Goal: Task Accomplishment & Management: Complete application form

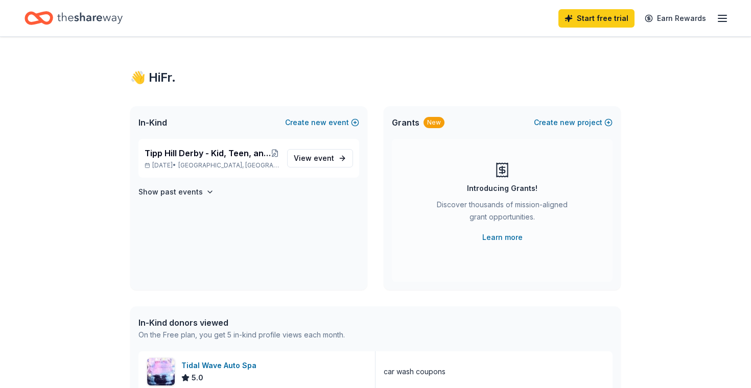
click at [724, 19] on icon "button" at bounding box center [722, 18] width 12 height 12
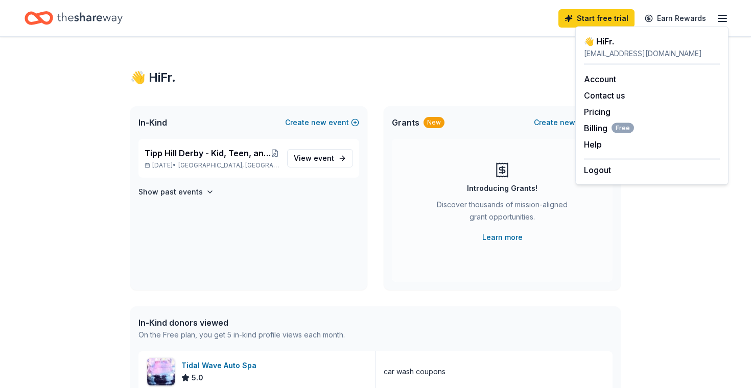
click at [338, 45] on div "👋 Hi Fr. In-Kind Create new event Tipp Hill Derby - Kid, Teen, and Adult Soapbo…" at bounding box center [375, 393] width 523 height 713
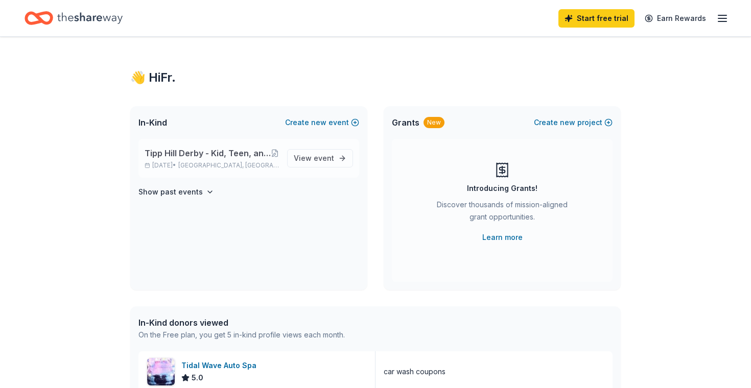
click at [189, 152] on span "Tipp Hill Derby - Kid, Teen, and Adult Soapbox Car Races, Chicken BBQ, Food Tru…" at bounding box center [208, 153] width 126 height 12
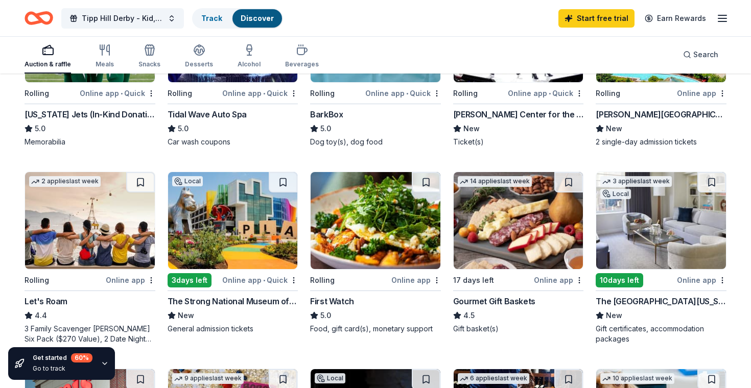
scroll to position [205, 0]
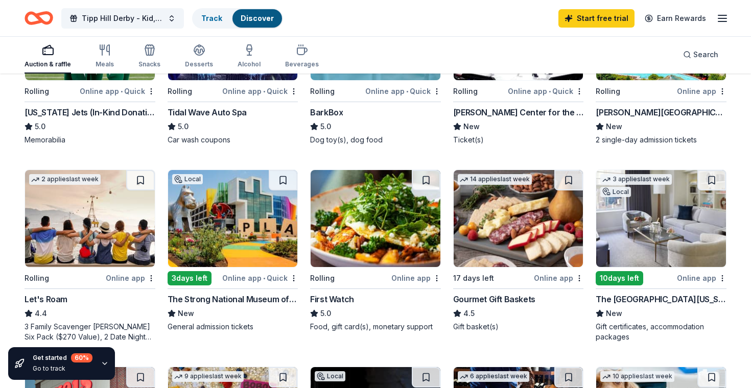
click at [225, 212] on img at bounding box center [233, 218] width 130 height 97
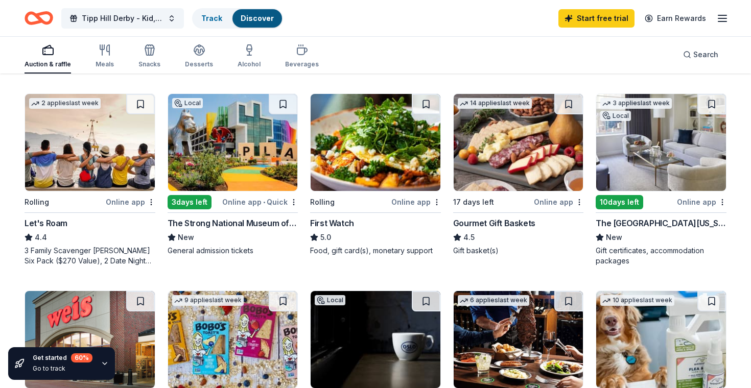
scroll to position [284, 0]
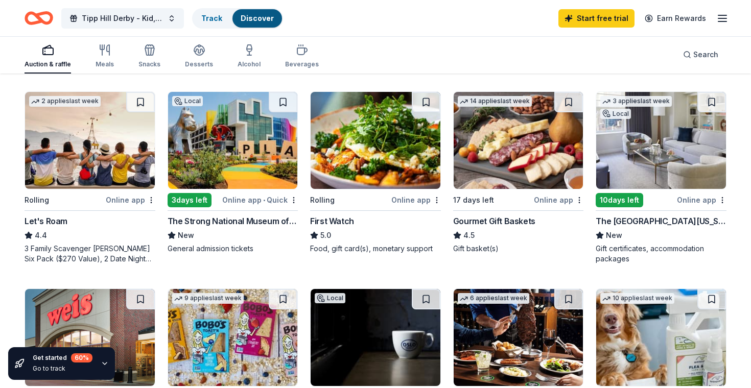
click at [663, 153] on img at bounding box center [661, 140] width 130 height 97
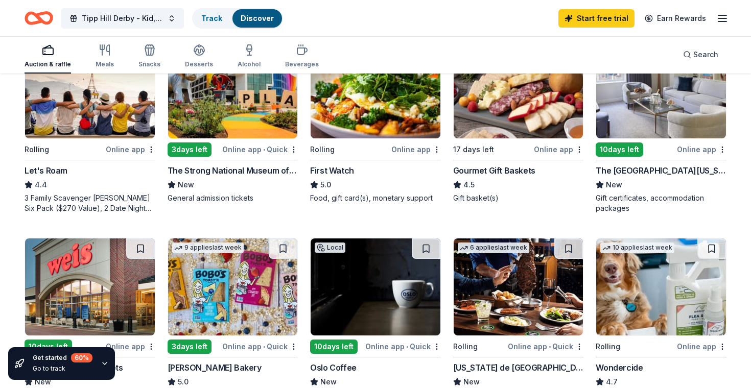
scroll to position [429, 0]
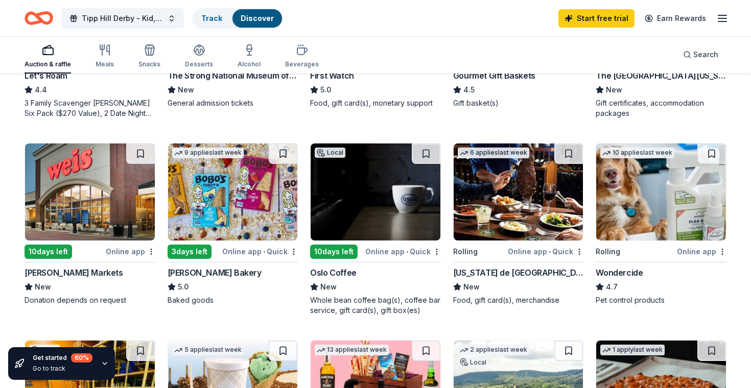
click at [497, 200] on img at bounding box center [519, 192] width 130 height 97
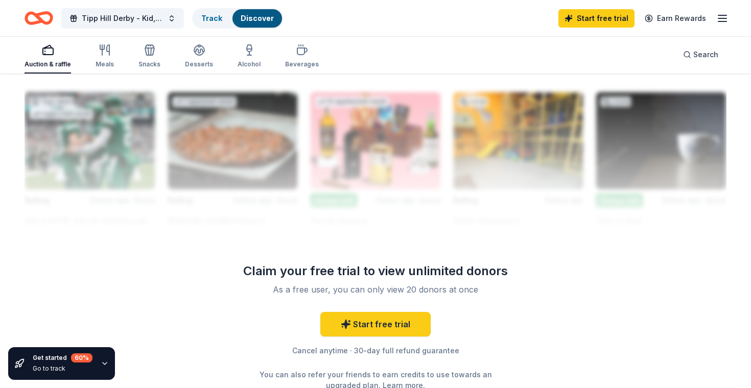
scroll to position [988, 0]
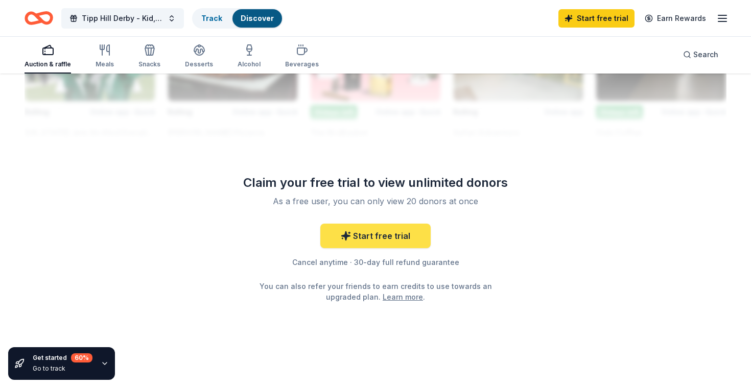
click at [381, 233] on link "Start free trial" at bounding box center [375, 236] width 110 height 25
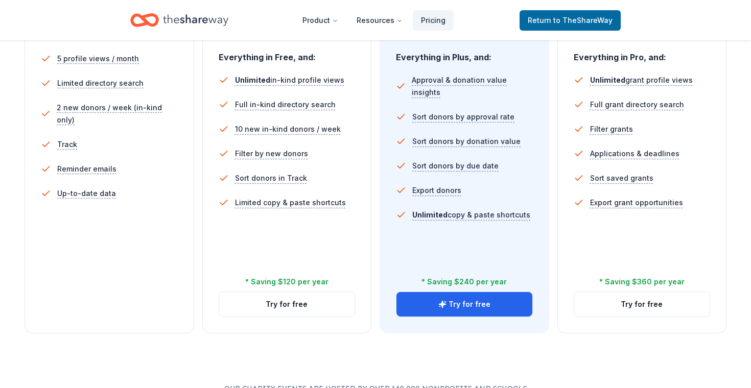
scroll to position [306, 0]
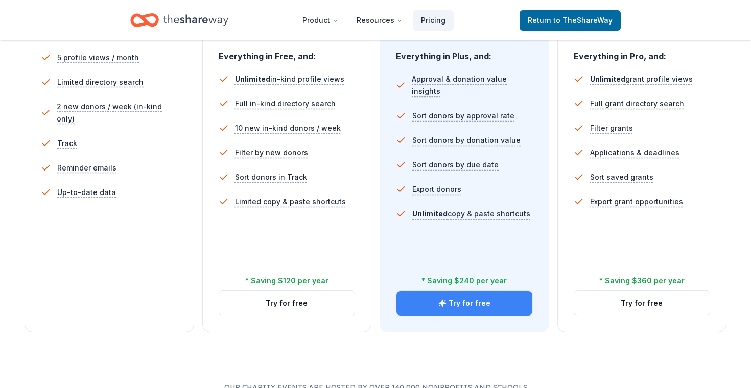
click at [462, 310] on button "Try for free" at bounding box center [465, 303] width 136 height 25
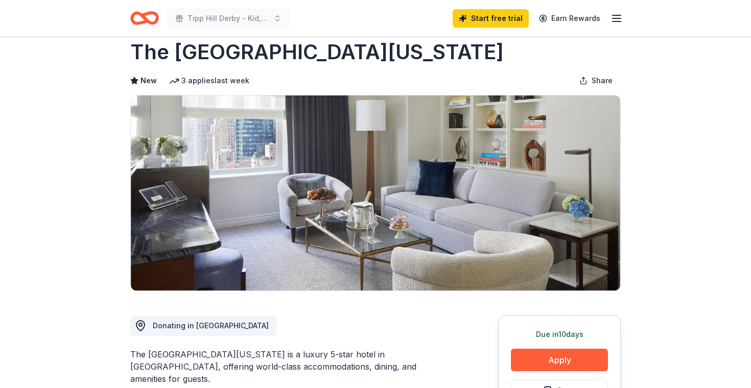
scroll to position [23, 0]
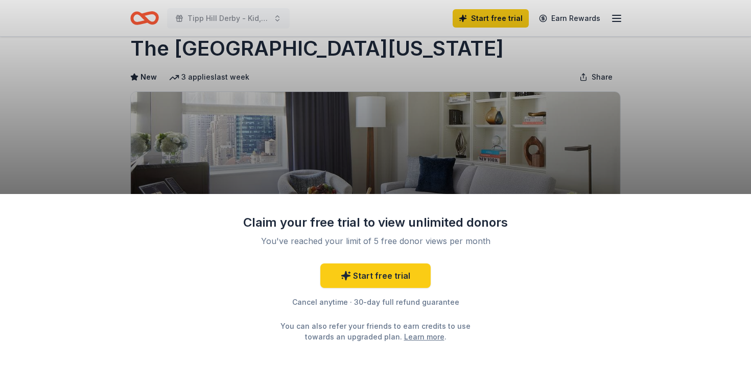
click at [629, 152] on div "Claim your free trial to view unlimited donors You've reached your limit of 5 f…" at bounding box center [375, 194] width 751 height 388
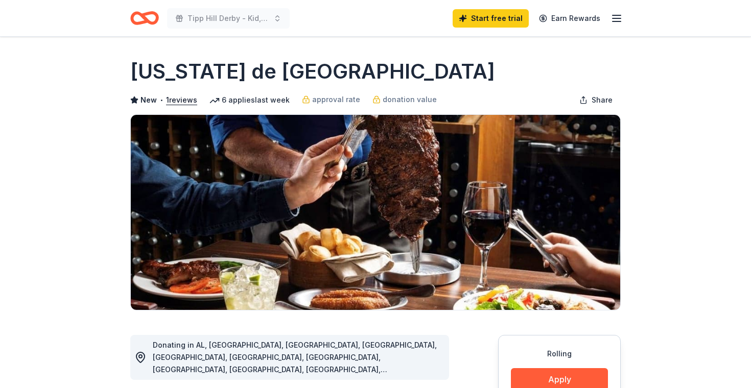
scroll to position [7, 0]
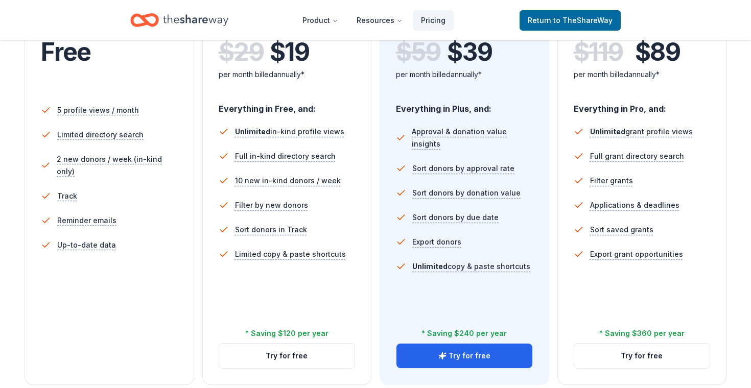
scroll to position [254, 0]
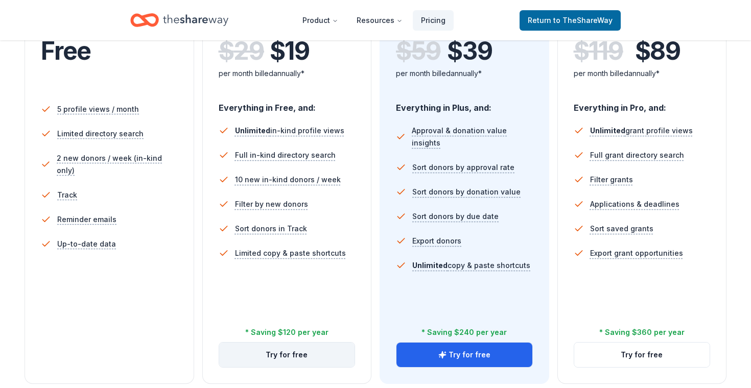
click at [284, 356] on button "Try for free" at bounding box center [287, 355] width 136 height 25
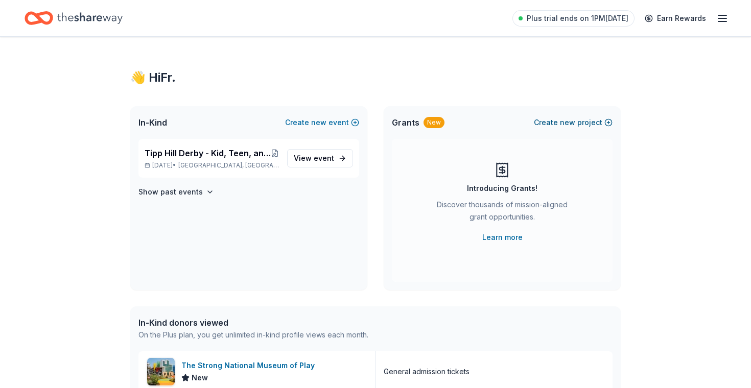
click at [574, 123] on span "new" at bounding box center [567, 123] width 15 height 12
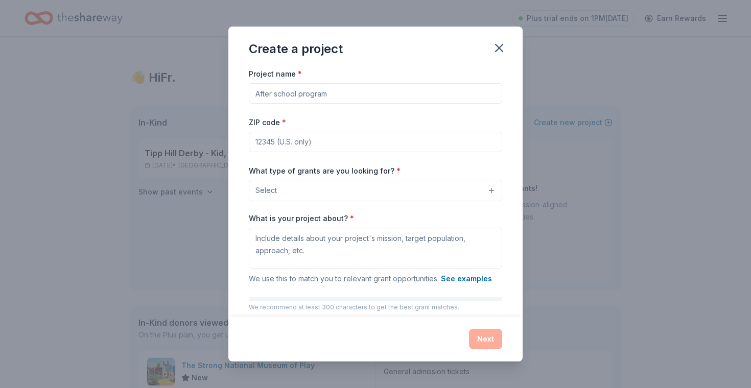
click at [314, 90] on input "Project name *" at bounding box center [375, 93] width 253 height 20
type input "Richmond Avenue Cooking Lessons and Community Building Initiative"
click at [261, 142] on input "ZIP code *" at bounding box center [375, 142] width 253 height 20
type input "13204"
click at [310, 187] on button "Select" at bounding box center [375, 190] width 253 height 21
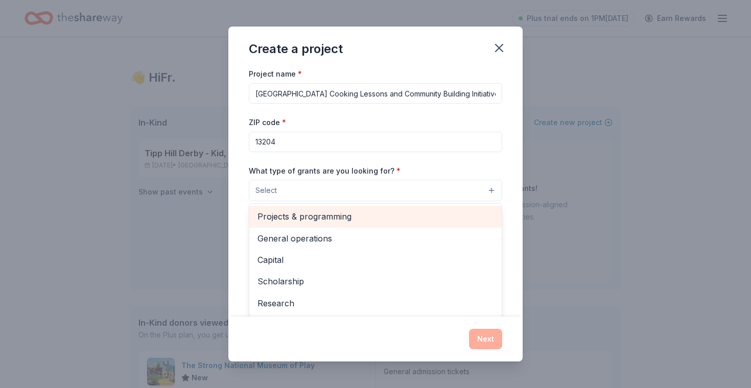
click at [324, 219] on span "Projects & programming" at bounding box center [376, 216] width 236 height 13
click at [319, 216] on span "General operations" at bounding box center [376, 217] width 236 height 13
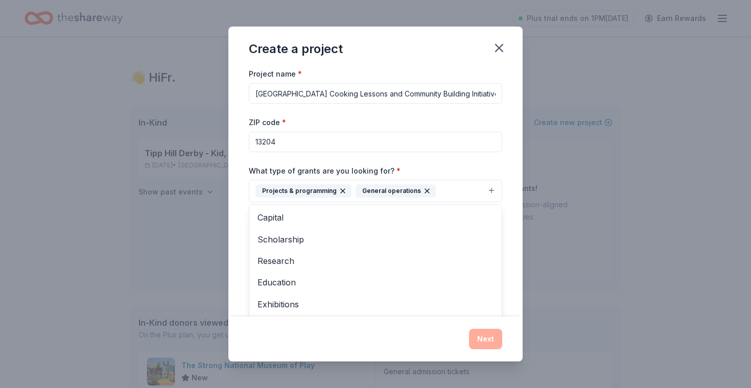
click at [238, 241] on div "Project name * Richmond Avenue Cooking Lessons and Community Building Initiativ…" at bounding box center [375, 191] width 294 height 249
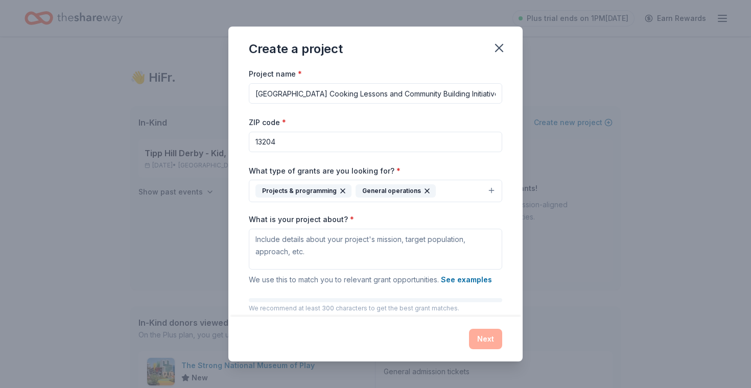
click at [446, 189] on button "Projects & programming General operations" at bounding box center [375, 191] width 253 height 22
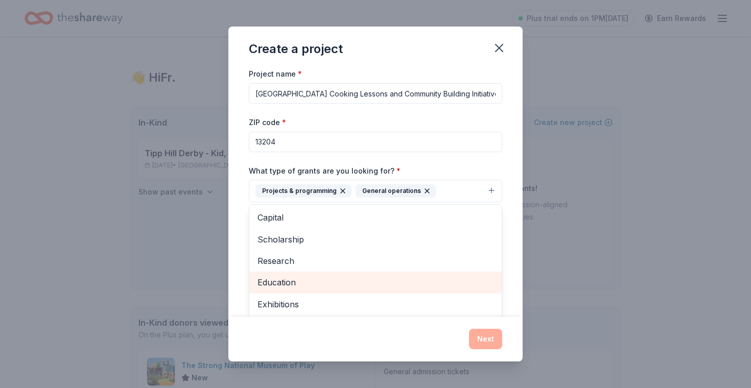
click at [291, 283] on span "Education" at bounding box center [376, 282] width 236 height 13
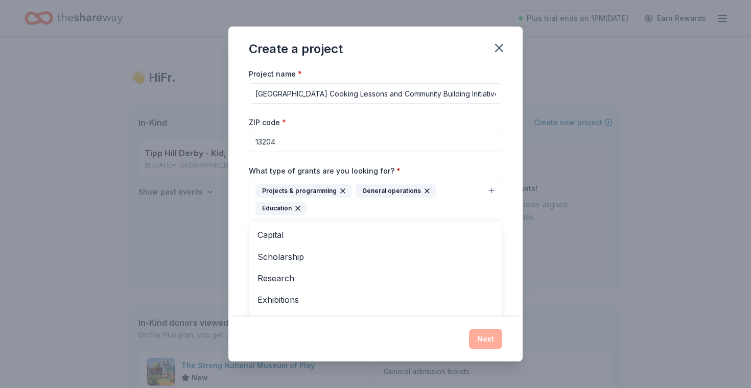
click at [233, 238] on div "Project name * Richmond Avenue Cooking Lessons and Community Building Initiativ…" at bounding box center [375, 191] width 294 height 249
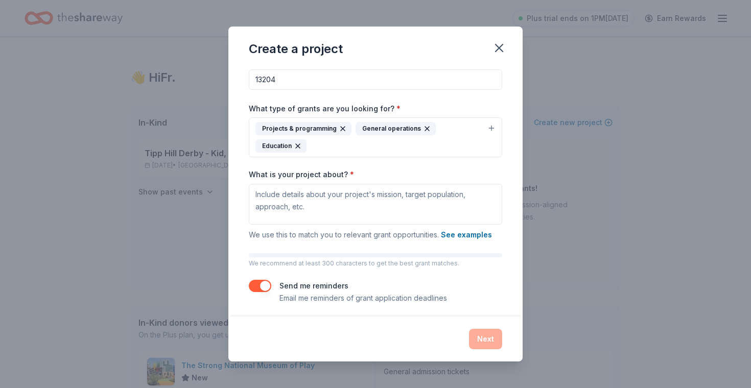
scroll to position [66, 0]
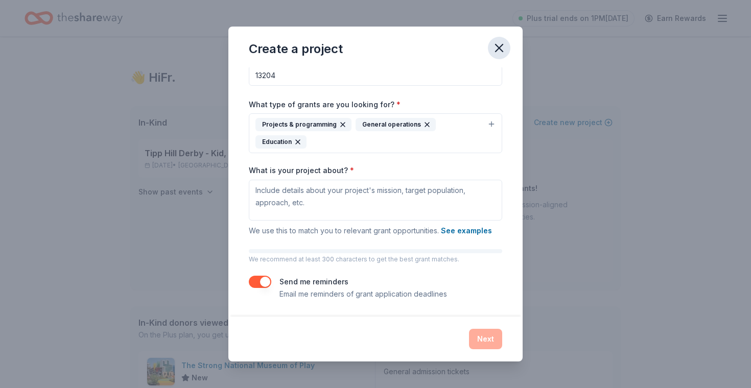
click at [496, 44] on icon "button" at bounding box center [499, 47] width 7 height 7
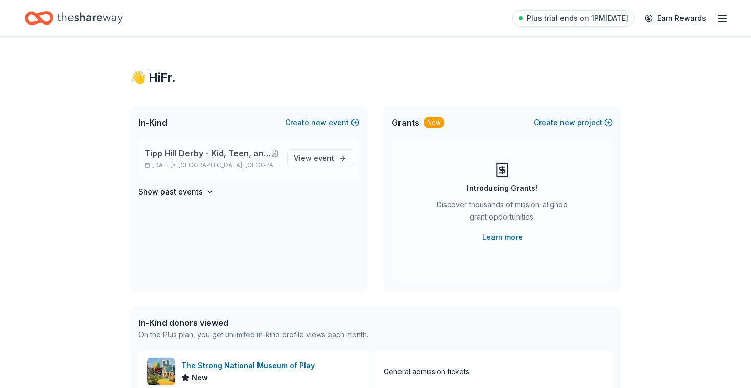
click at [197, 148] on span "Tipp Hill Derby - Kid, Teen, and Adult Soapbox Car Races, Chicken BBQ, Food Tru…" at bounding box center [208, 153] width 126 height 12
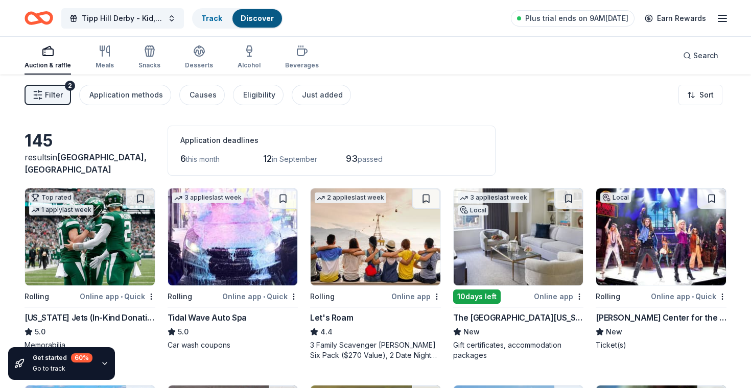
click at [511, 245] on img at bounding box center [519, 237] width 130 height 97
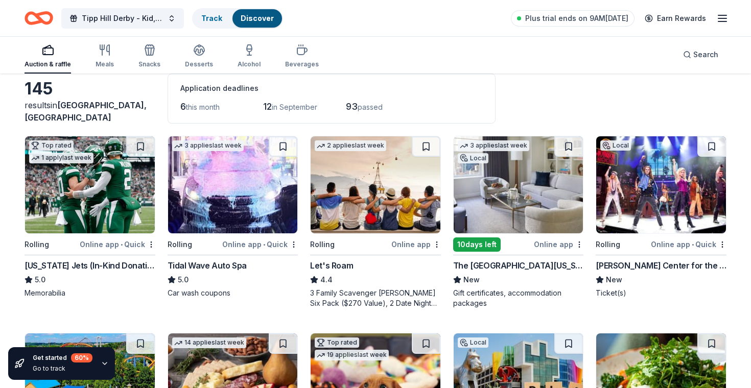
scroll to position [48, 0]
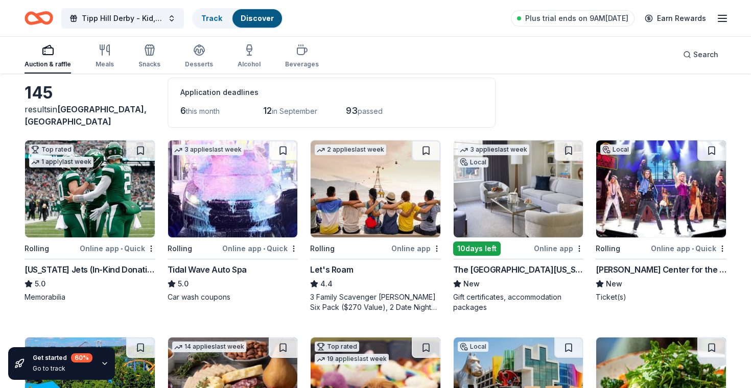
click at [665, 192] on img at bounding box center [661, 189] width 130 height 97
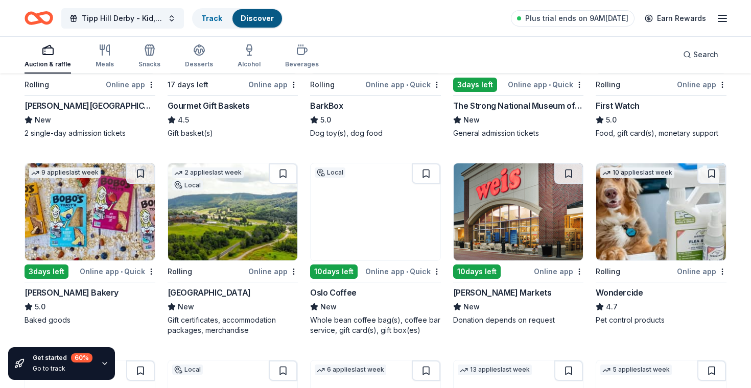
scroll to position [411, 0]
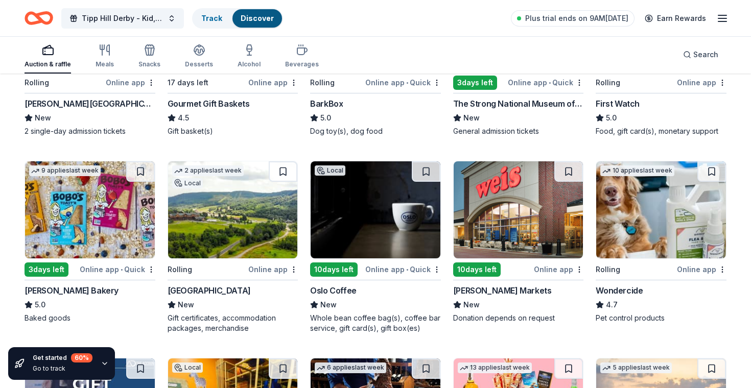
click at [219, 218] on img at bounding box center [233, 209] width 130 height 97
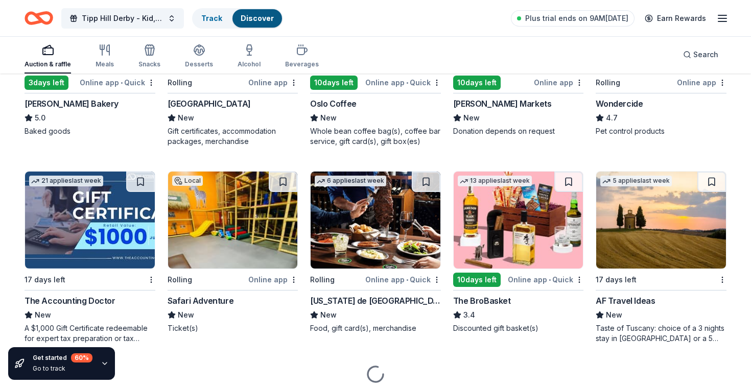
scroll to position [599, 0]
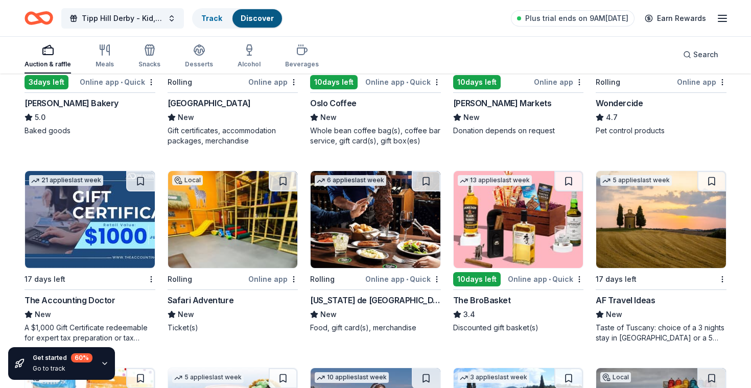
click at [361, 225] on img at bounding box center [376, 219] width 130 height 97
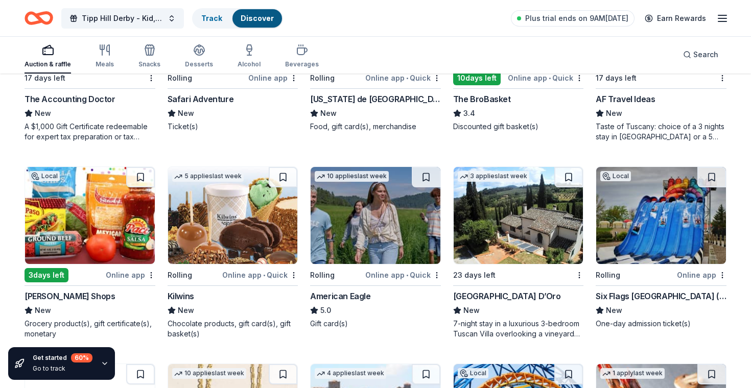
scroll to position [825, 0]
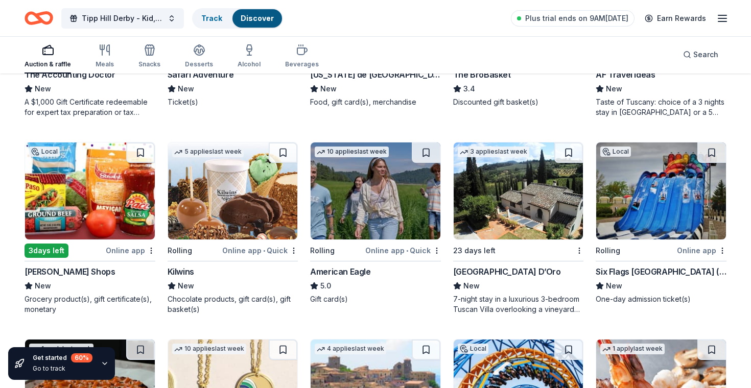
click at [80, 185] on img at bounding box center [90, 191] width 130 height 97
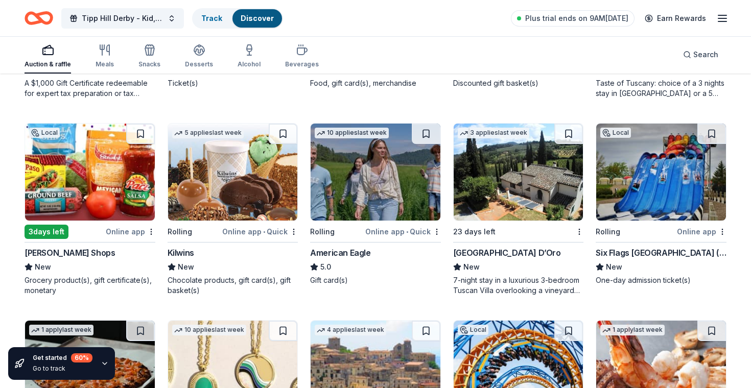
scroll to position [838, 0]
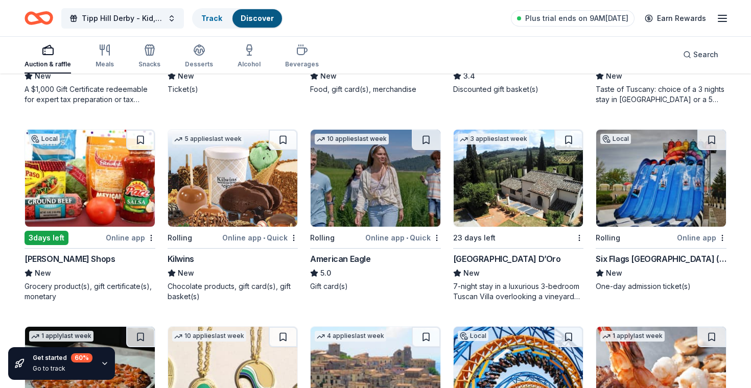
click at [641, 184] on img at bounding box center [661, 178] width 130 height 97
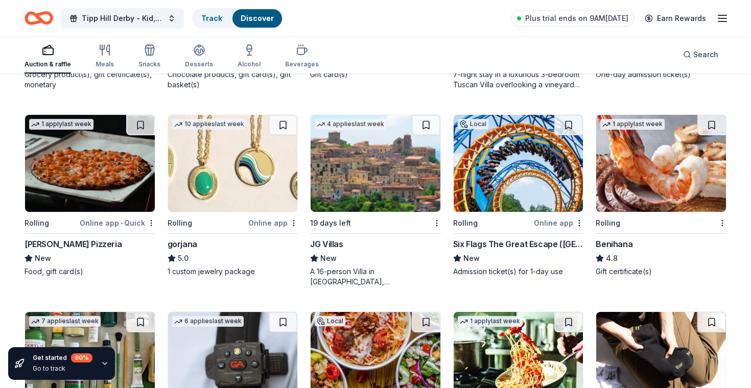
scroll to position [1051, 0]
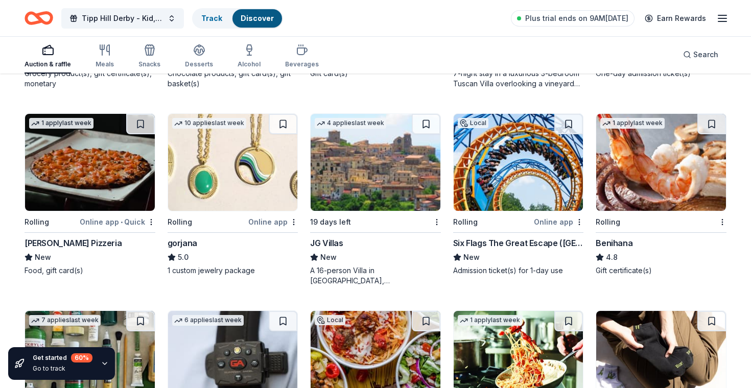
click at [509, 174] on img at bounding box center [519, 162] width 130 height 97
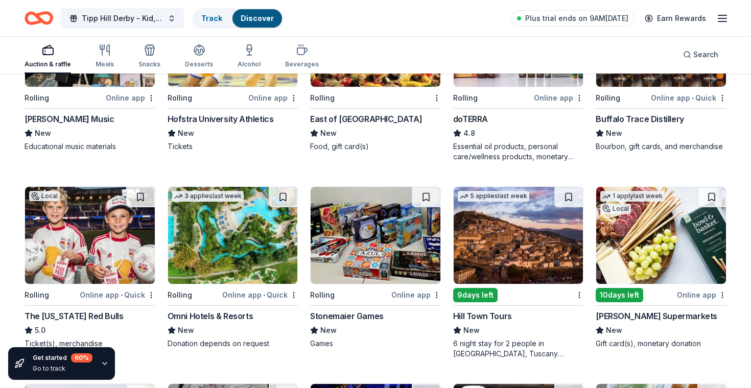
scroll to position [1570, 0]
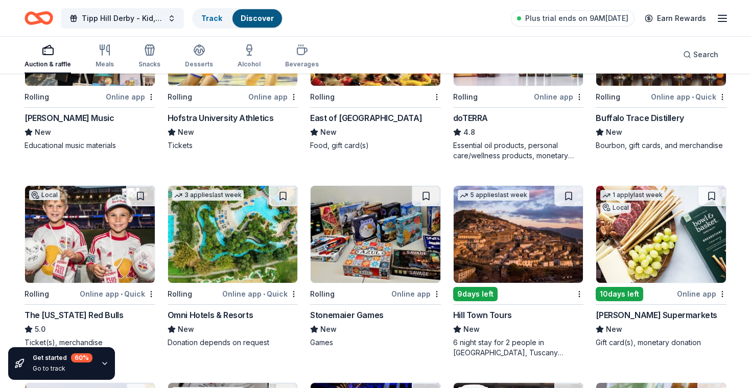
click at [367, 237] on img at bounding box center [376, 234] width 130 height 97
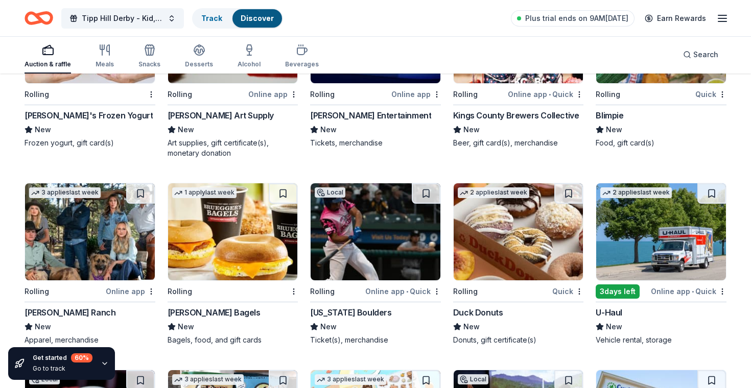
scroll to position [1978, 0]
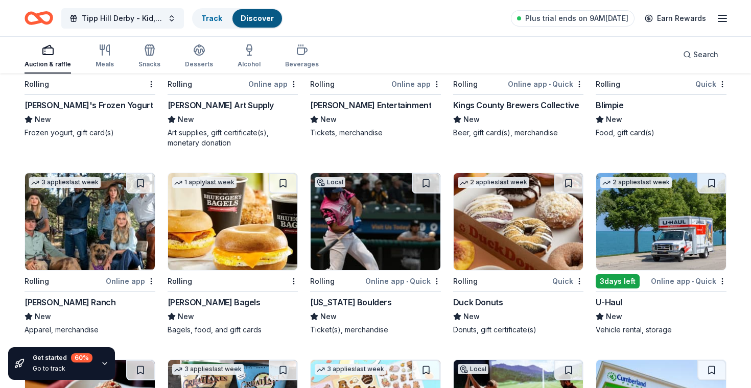
click at [641, 225] on img at bounding box center [661, 221] width 130 height 97
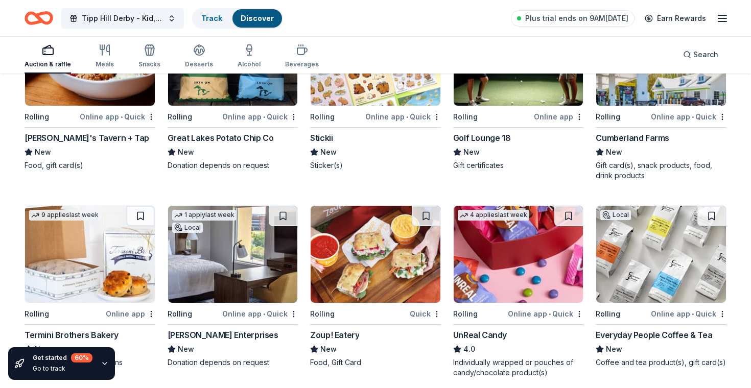
scroll to position [2360, 0]
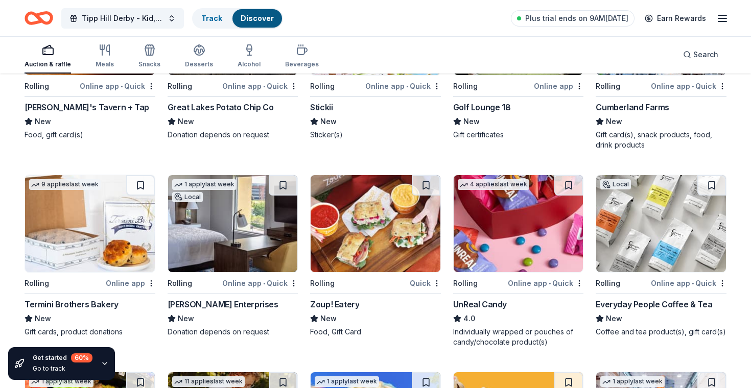
click at [502, 218] on img at bounding box center [519, 223] width 130 height 97
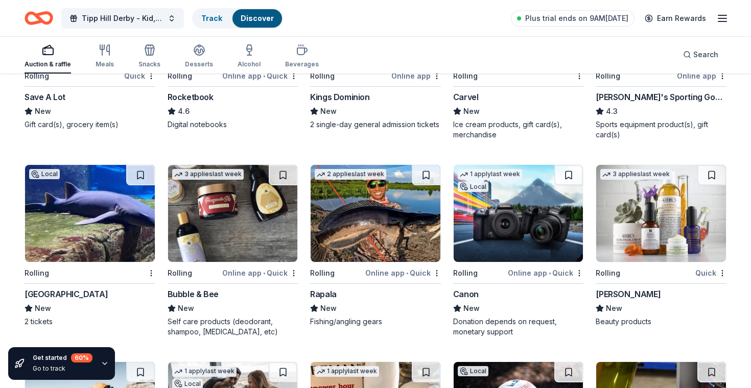
scroll to position [2766, 0]
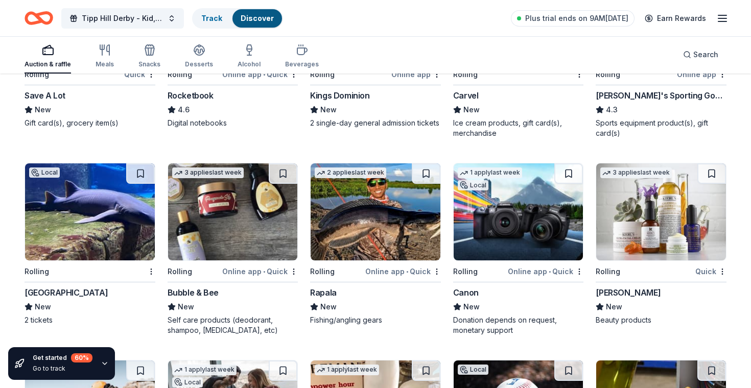
click at [518, 232] on img at bounding box center [519, 212] width 130 height 97
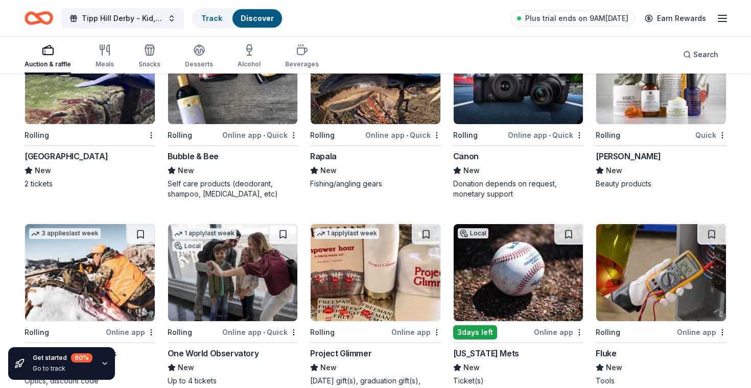
scroll to position [2989, 0]
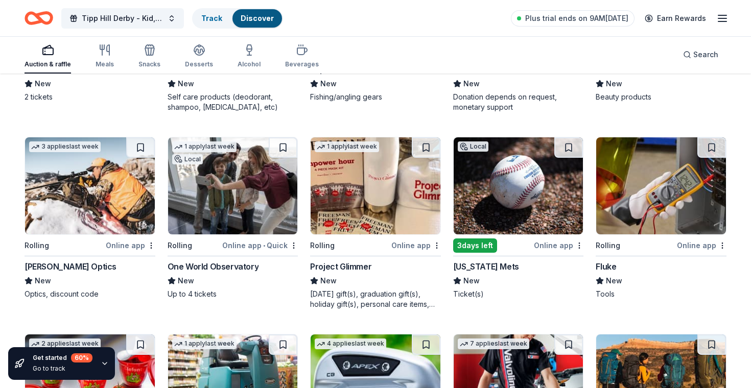
click at [508, 190] on img at bounding box center [519, 185] width 130 height 97
click at [228, 194] on img at bounding box center [233, 185] width 130 height 97
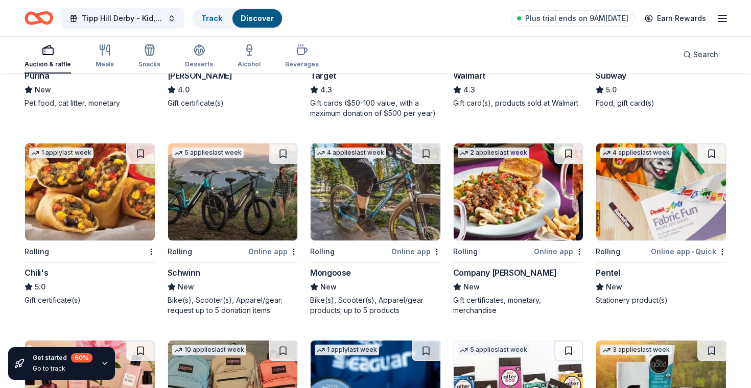
scroll to position [3565, 0]
click at [206, 198] on img at bounding box center [233, 191] width 130 height 97
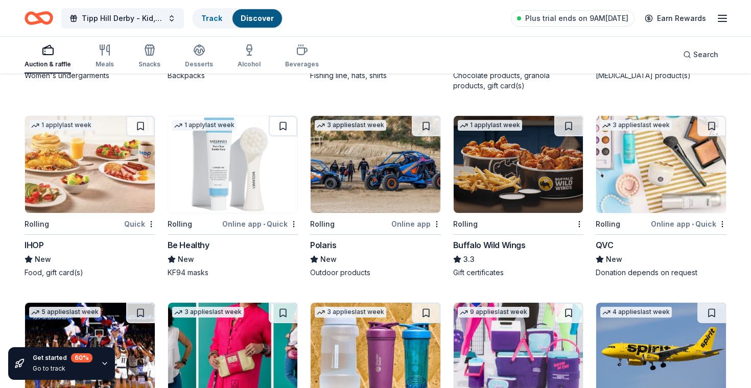
scroll to position [3984, 0]
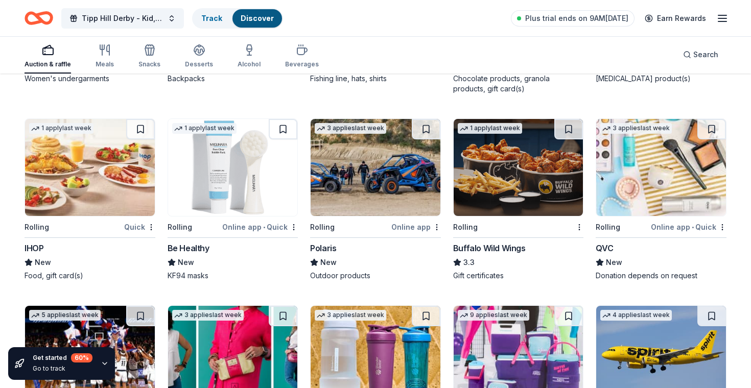
click at [505, 181] on img at bounding box center [519, 167] width 130 height 97
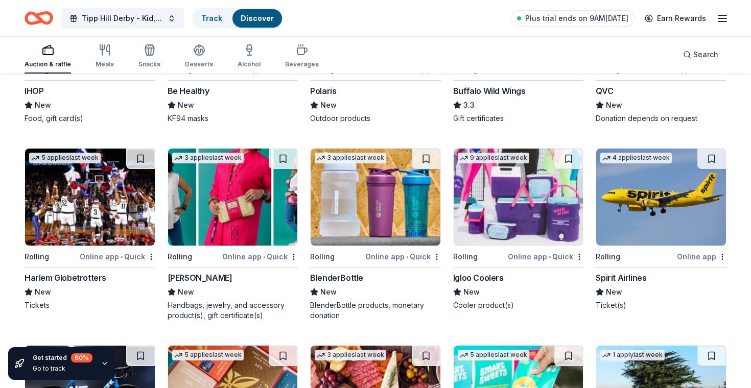
scroll to position [4142, 0]
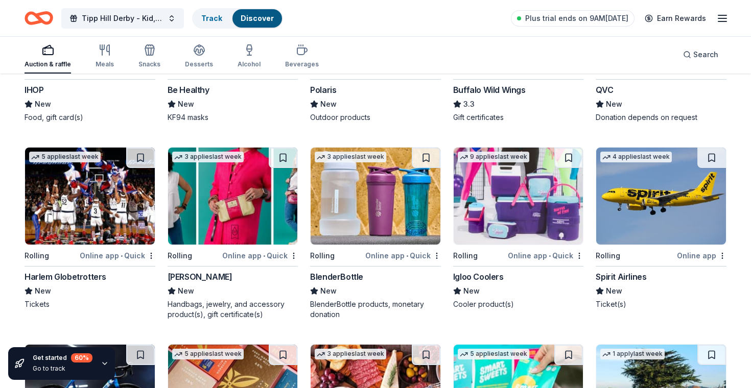
click at [92, 211] on img at bounding box center [90, 196] width 130 height 97
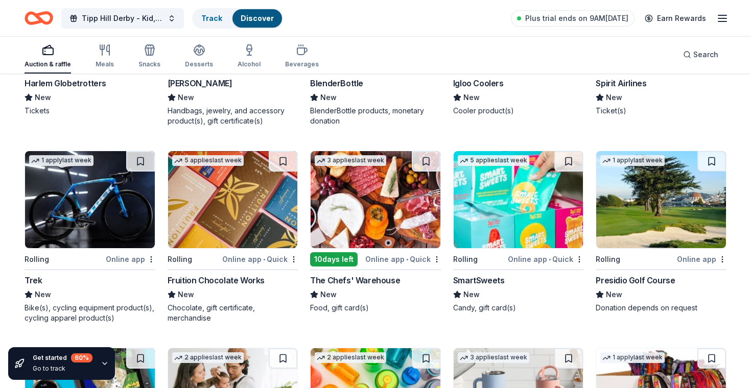
scroll to position [4342, 0]
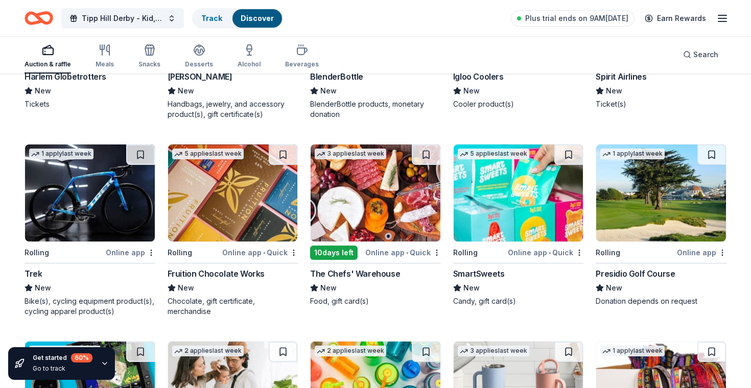
click at [644, 190] on img at bounding box center [661, 193] width 130 height 97
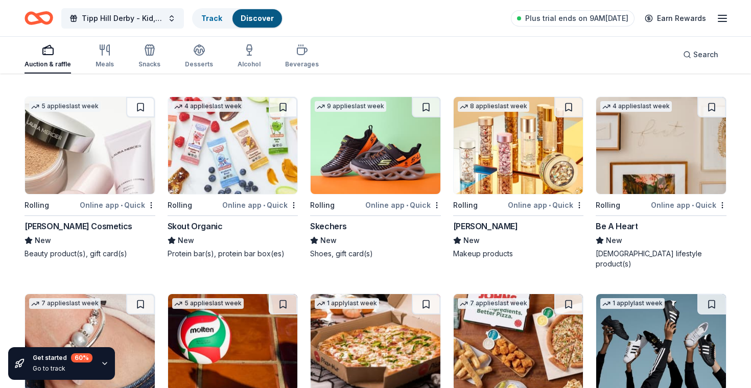
scroll to position [5444, 0]
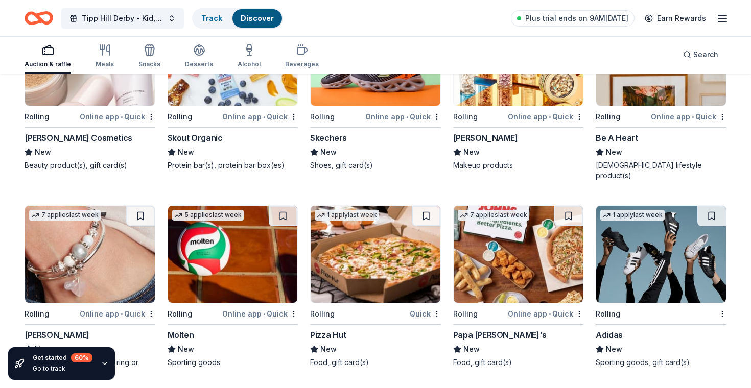
click at [511, 239] on img at bounding box center [519, 254] width 130 height 97
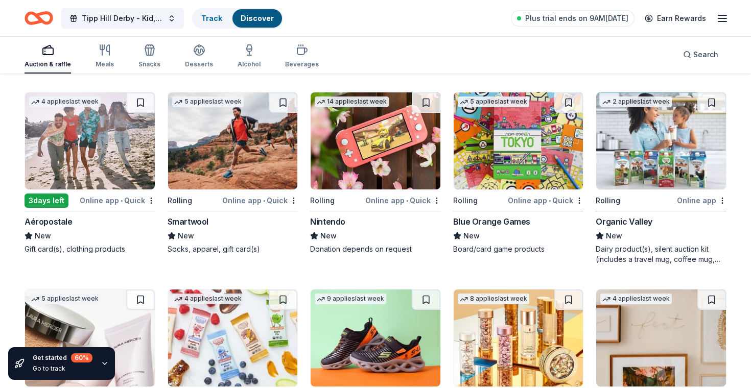
scroll to position [5162, 0]
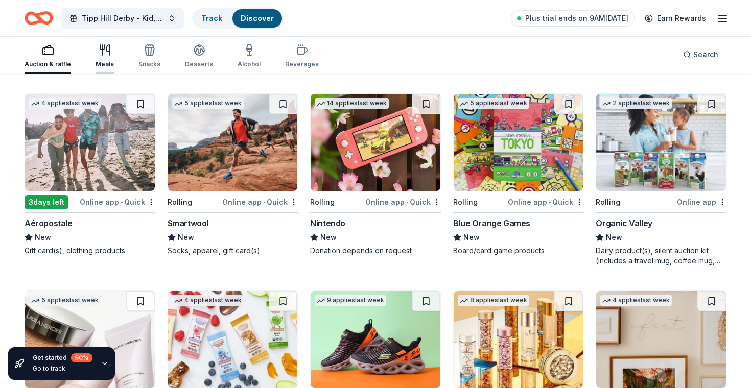
click at [102, 51] on icon "button" at bounding box center [105, 50] width 12 height 12
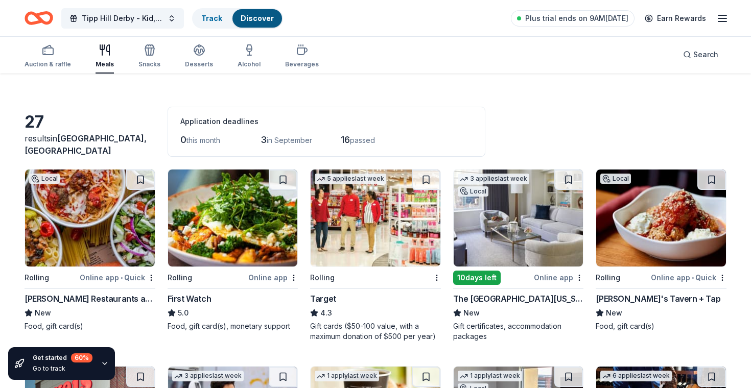
scroll to position [28, 0]
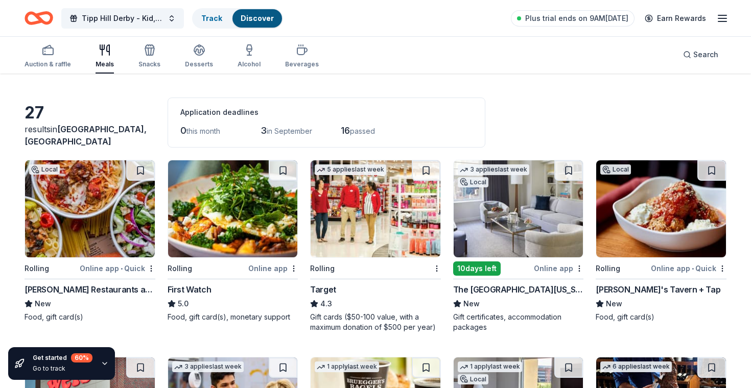
click at [652, 205] on img at bounding box center [661, 208] width 130 height 97
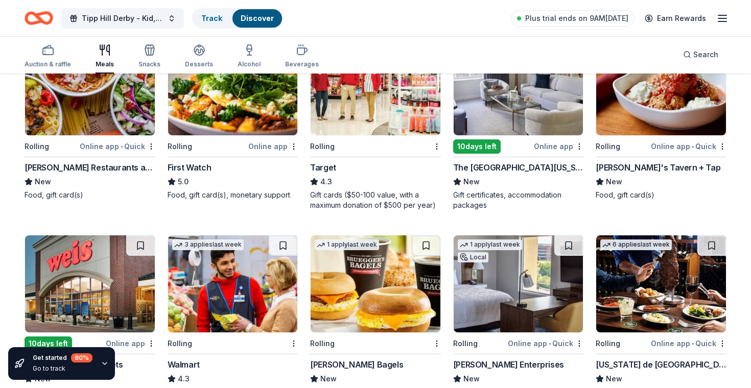
scroll to position [0, 0]
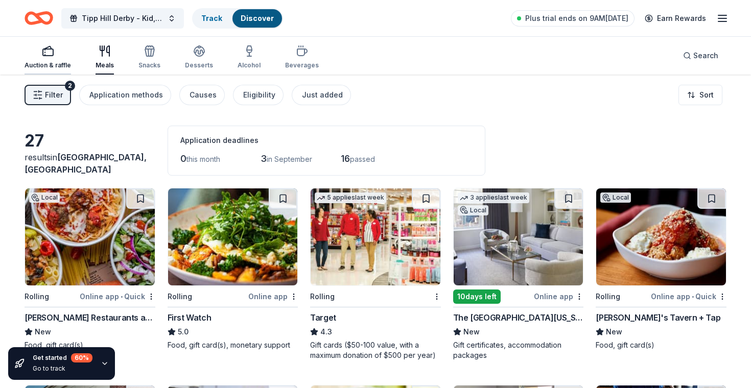
click at [48, 54] on icon "button" at bounding box center [48, 51] width 12 height 12
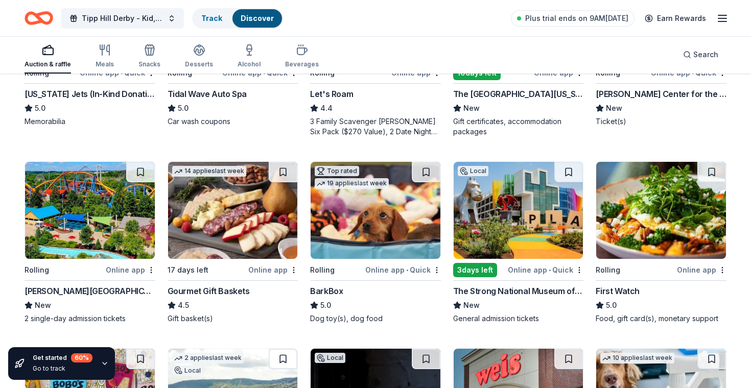
scroll to position [230, 0]
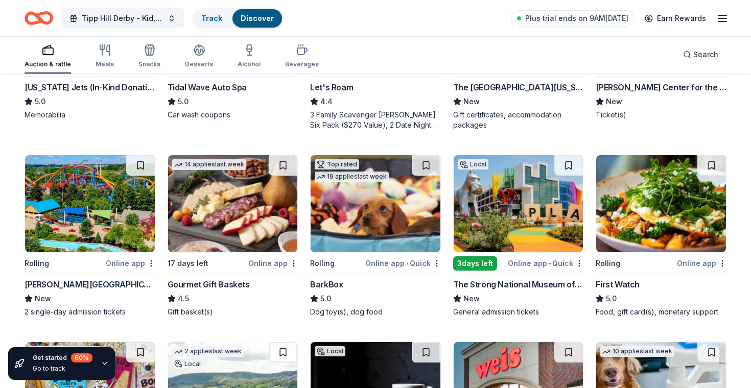
click at [221, 212] on img at bounding box center [233, 203] width 130 height 97
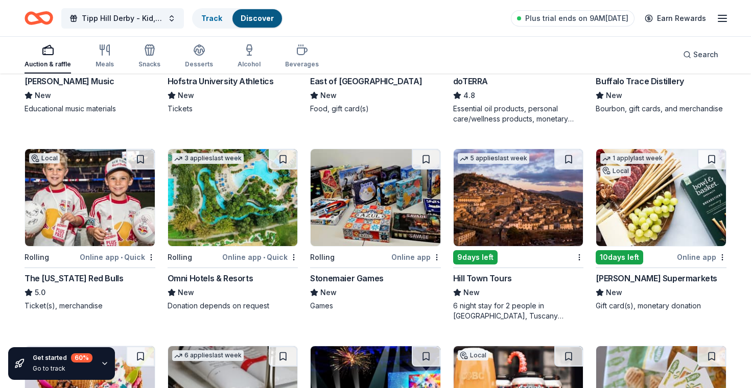
scroll to position [1615, 0]
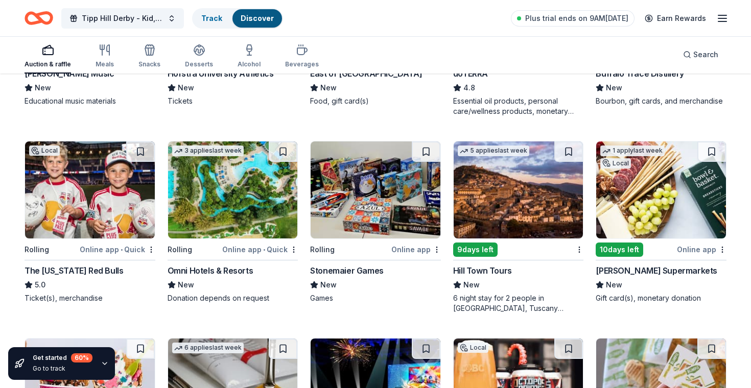
click at [219, 192] on img at bounding box center [233, 190] width 130 height 97
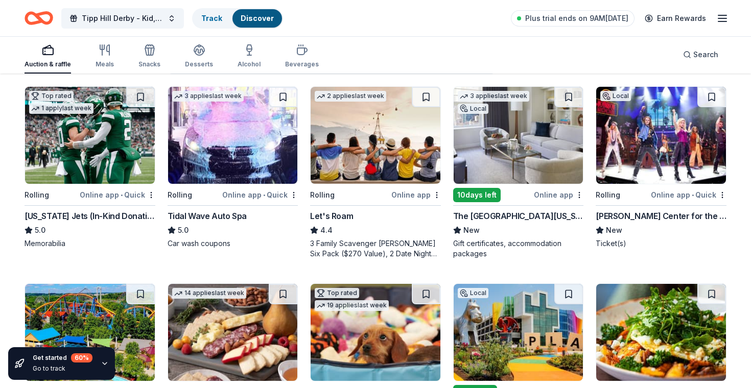
scroll to position [0, 0]
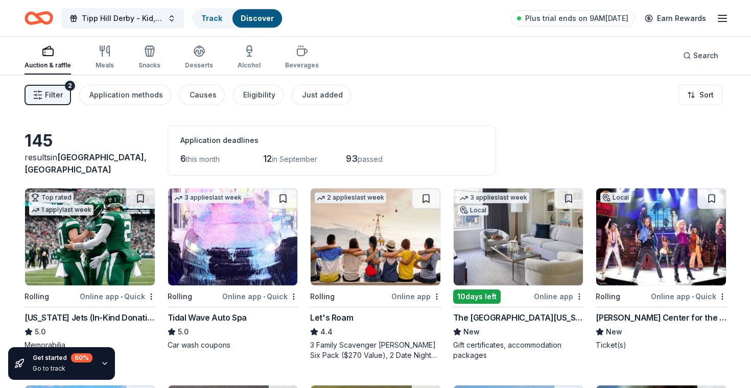
click at [496, 138] on div "Application deadlines 6 this month 12 in September 93 passed" at bounding box center [332, 151] width 328 height 50
click at [247, 97] on div "Eligibility" at bounding box center [259, 95] width 32 height 12
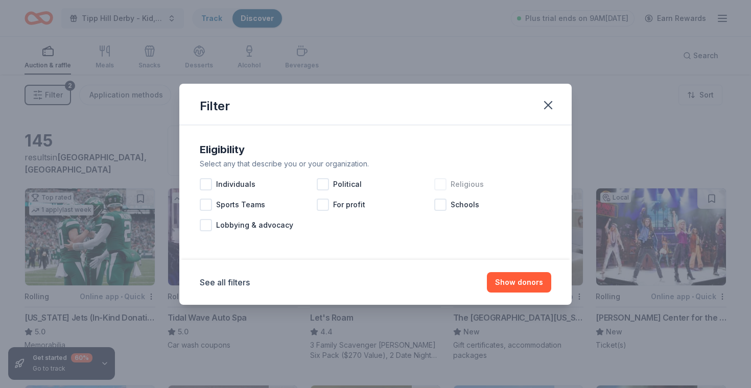
click at [442, 187] on div at bounding box center [440, 184] width 12 height 12
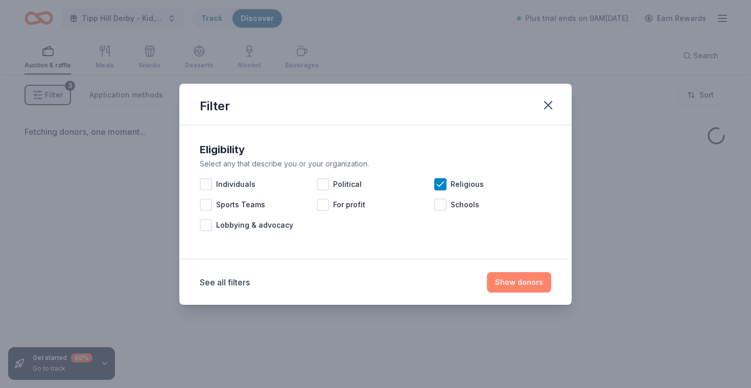
click at [521, 276] on button "Show donors" at bounding box center [519, 282] width 64 height 20
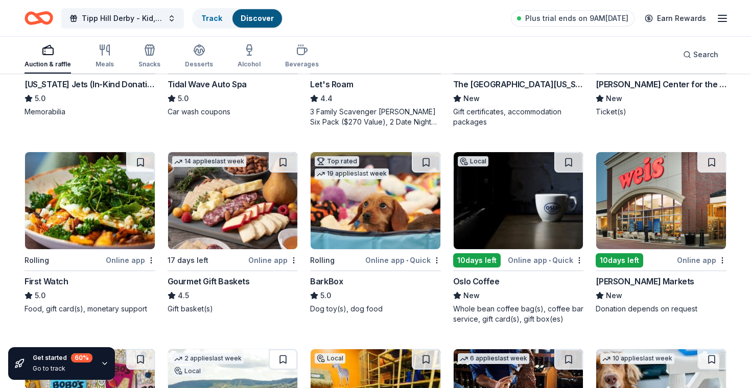
scroll to position [235, 0]
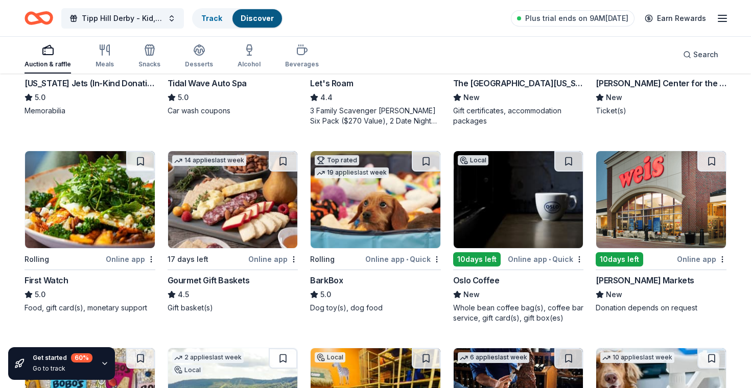
click at [352, 211] on img at bounding box center [376, 199] width 130 height 97
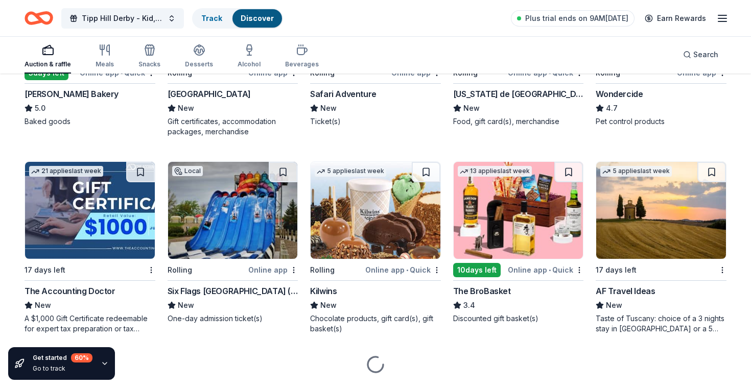
scroll to position [646, 0]
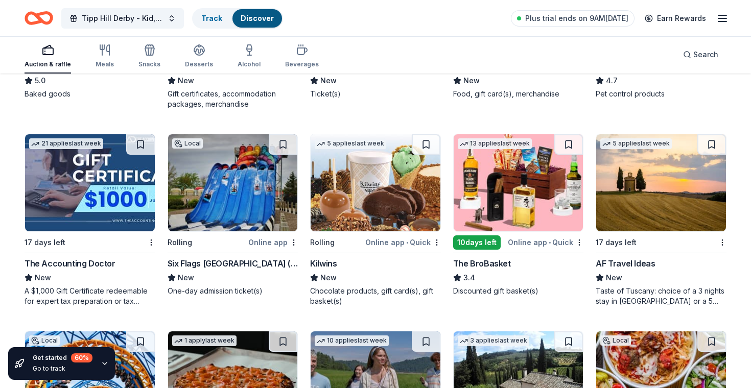
click at [510, 181] on img at bounding box center [519, 182] width 130 height 97
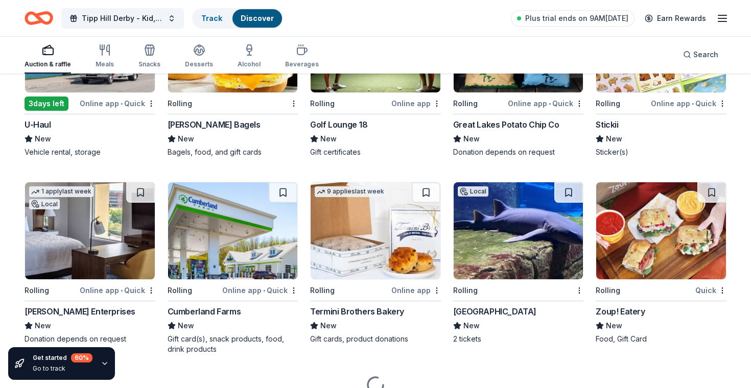
scroll to position [2193, 0]
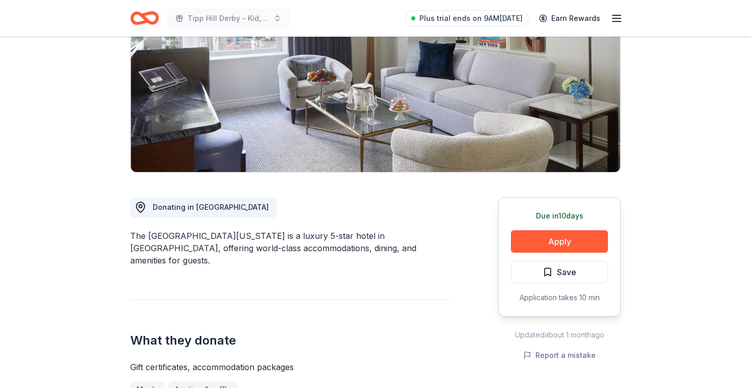
scroll to position [117, 0]
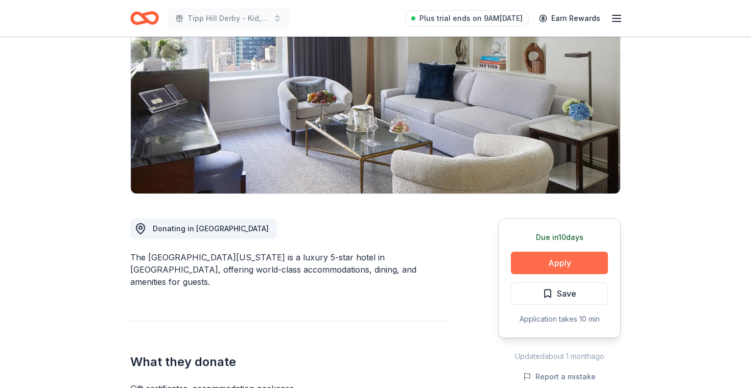
click at [557, 261] on button "Apply" at bounding box center [559, 263] width 97 height 22
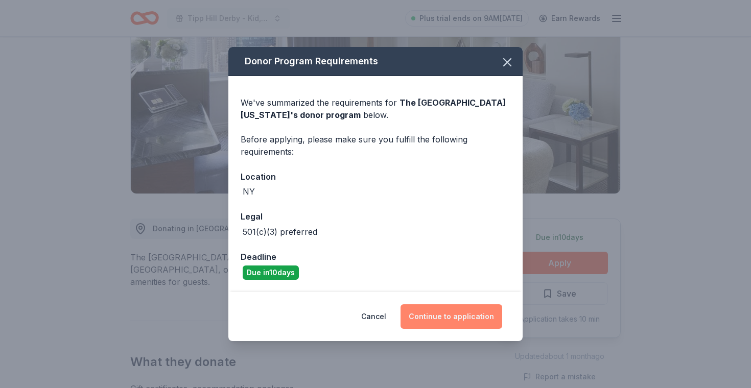
click at [441, 317] on button "Continue to application" at bounding box center [452, 317] width 102 height 25
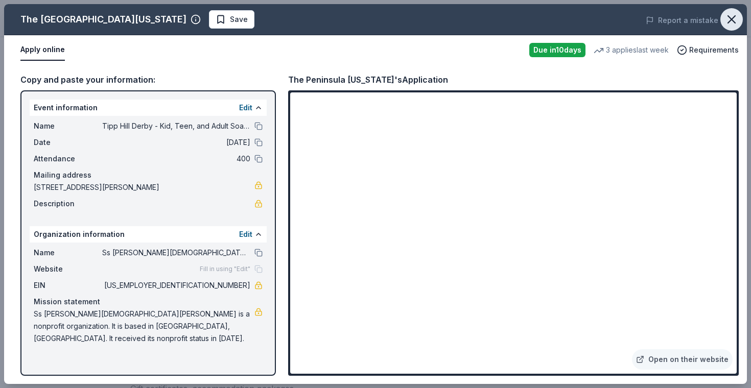
click at [734, 17] on icon "button" at bounding box center [731, 19] width 7 height 7
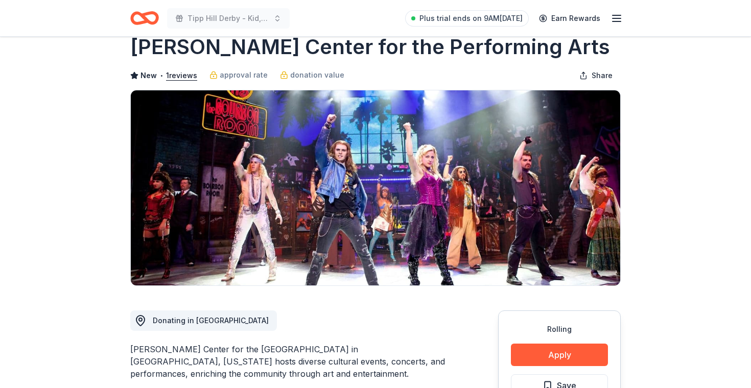
scroll to position [38, 0]
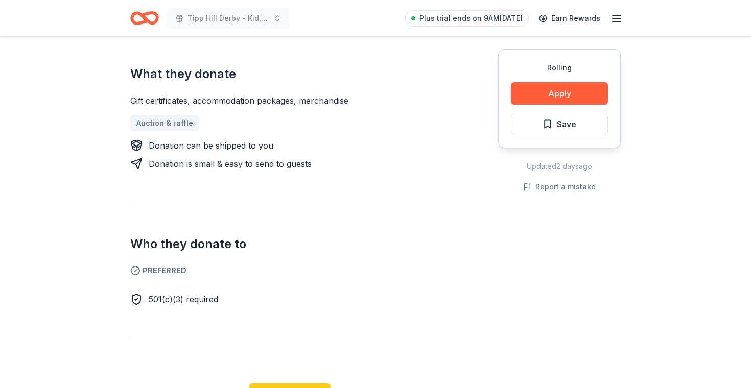
scroll to position [364, 0]
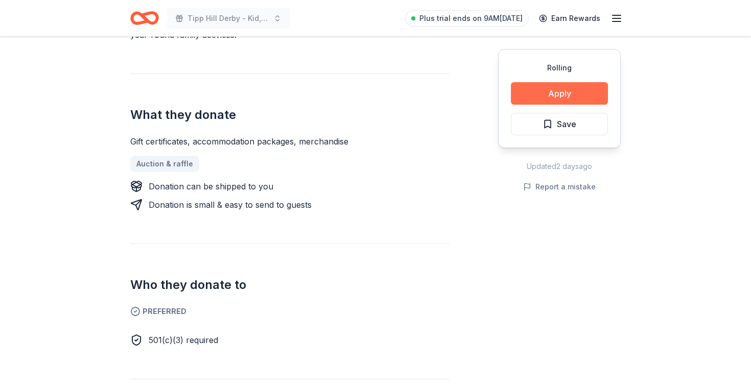
click at [563, 89] on button "Apply" at bounding box center [559, 93] width 97 height 22
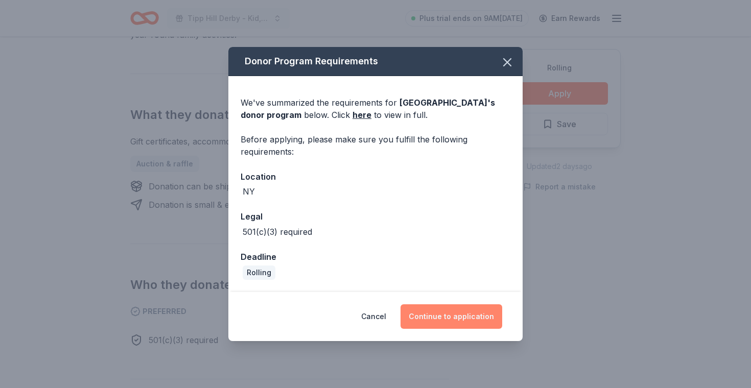
click at [447, 313] on button "Continue to application" at bounding box center [452, 317] width 102 height 25
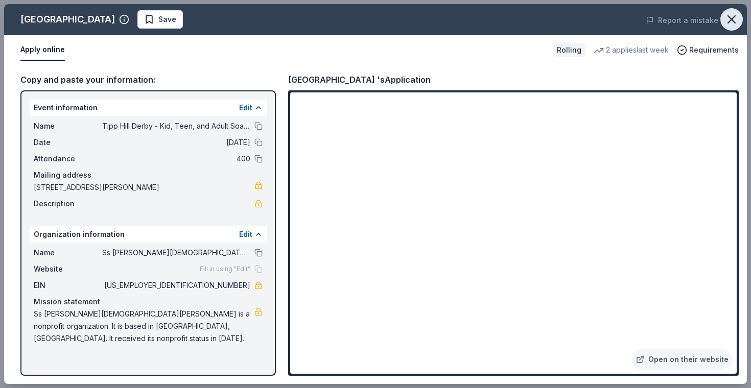
click at [733, 20] on icon "button" at bounding box center [732, 19] width 14 height 14
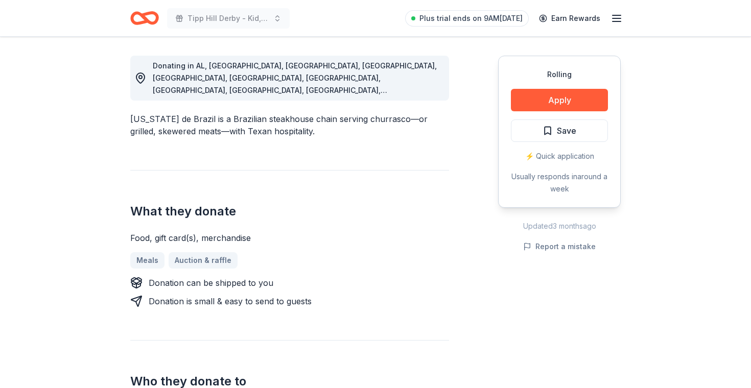
scroll to position [281, 0]
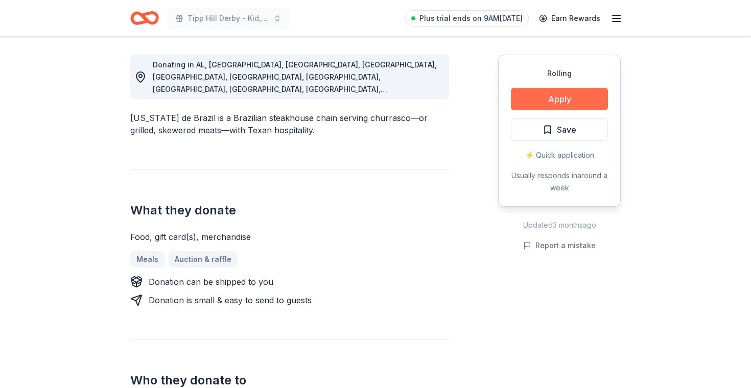
click at [549, 99] on button "Apply" at bounding box center [559, 99] width 97 height 22
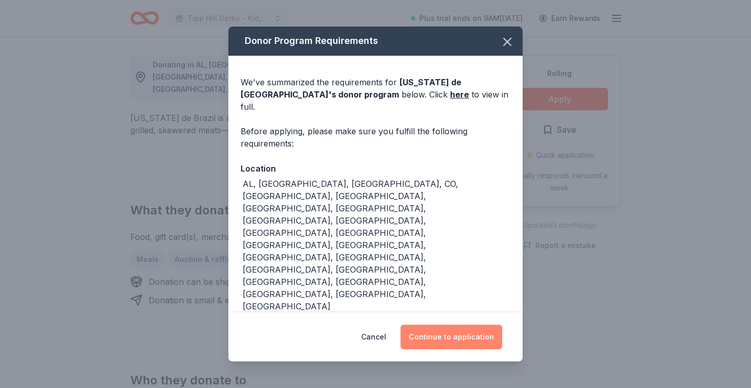
click at [447, 325] on button "Continue to application" at bounding box center [452, 337] width 102 height 25
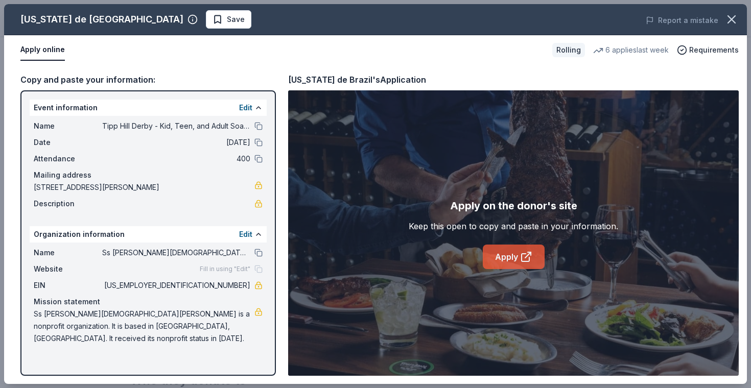
click at [503, 251] on link "Apply" at bounding box center [514, 257] width 62 height 25
click at [733, 20] on icon "button" at bounding box center [731, 19] width 7 height 7
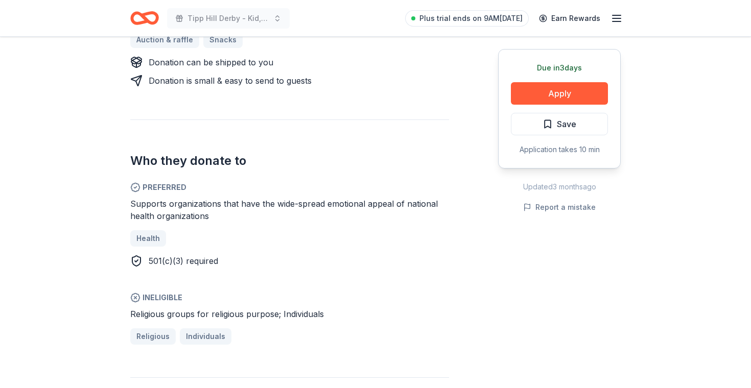
scroll to position [487, 0]
click at [554, 95] on button "Apply" at bounding box center [559, 93] width 97 height 22
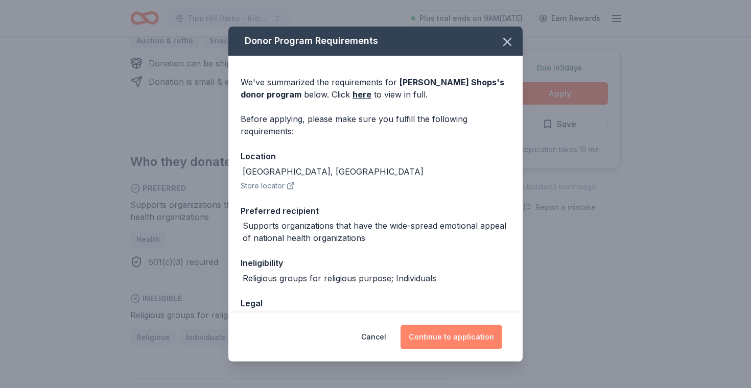
click at [458, 332] on button "Continue to application" at bounding box center [452, 337] width 102 height 25
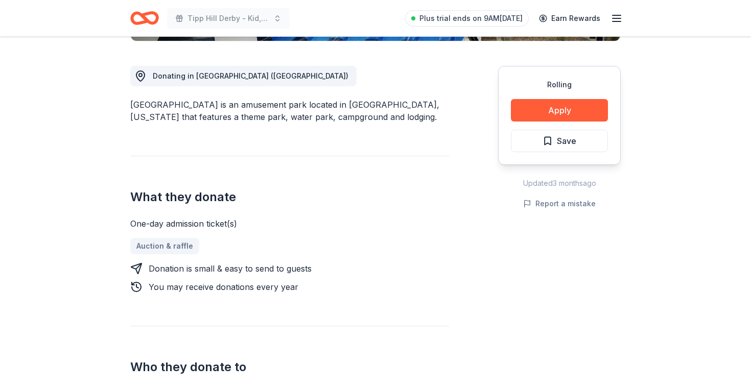
scroll to position [198, 0]
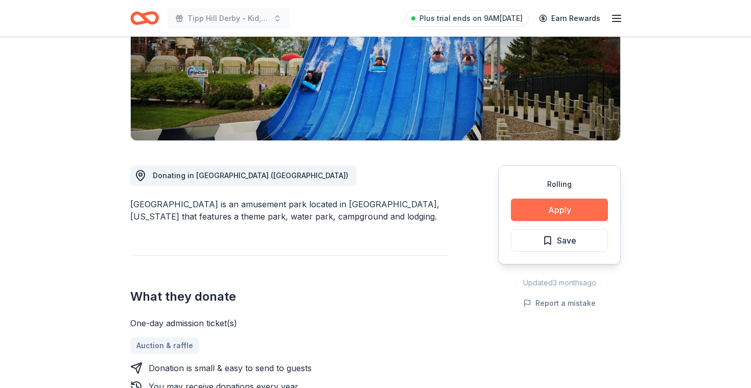
click at [555, 199] on button "Apply" at bounding box center [559, 210] width 97 height 22
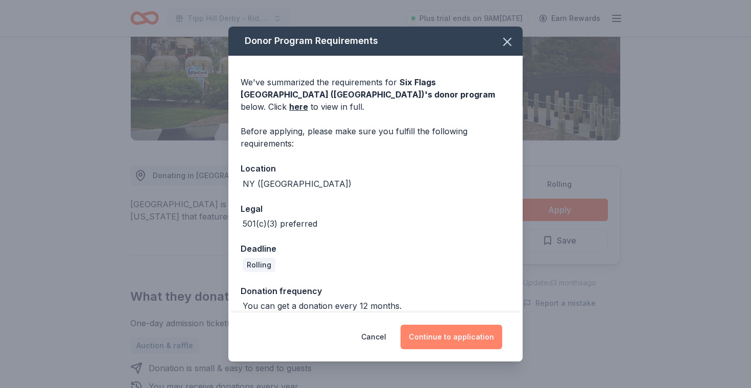
click at [446, 334] on button "Continue to application" at bounding box center [452, 337] width 102 height 25
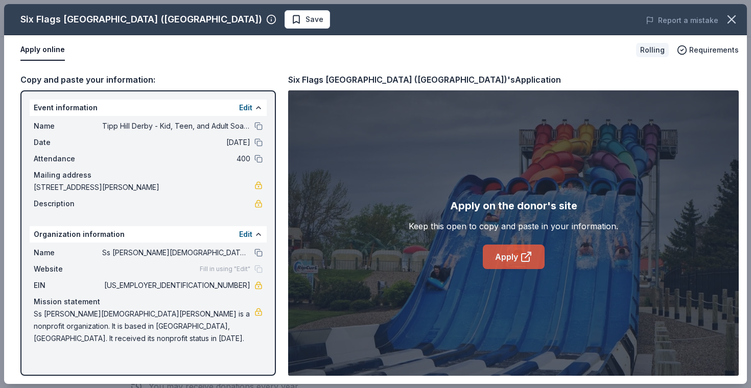
click at [518, 253] on link "Apply" at bounding box center [514, 257] width 62 height 25
click at [526, 252] on icon at bounding box center [526, 257] width 12 height 12
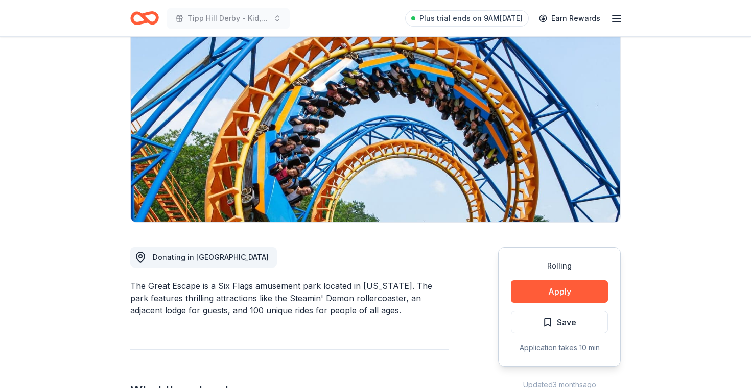
scroll to position [121, 0]
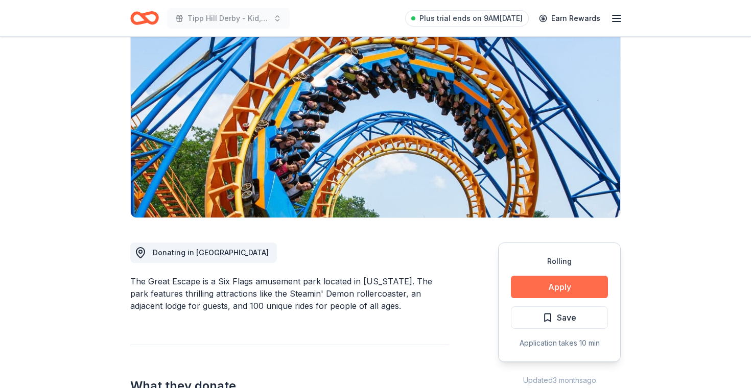
click at [566, 276] on button "Apply" at bounding box center [559, 287] width 97 height 22
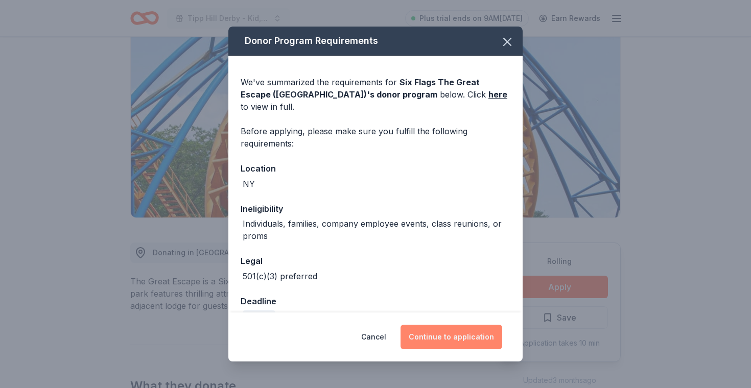
click at [463, 341] on button "Continue to application" at bounding box center [452, 337] width 102 height 25
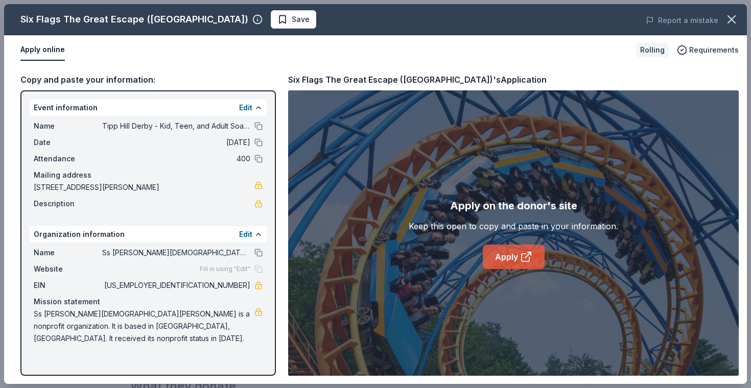
click at [510, 262] on link "Apply" at bounding box center [514, 257] width 62 height 25
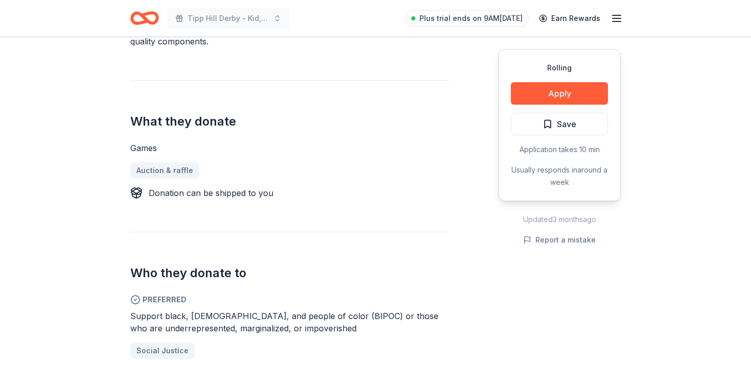
scroll to position [358, 0]
click at [556, 91] on button "Apply" at bounding box center [559, 93] width 97 height 22
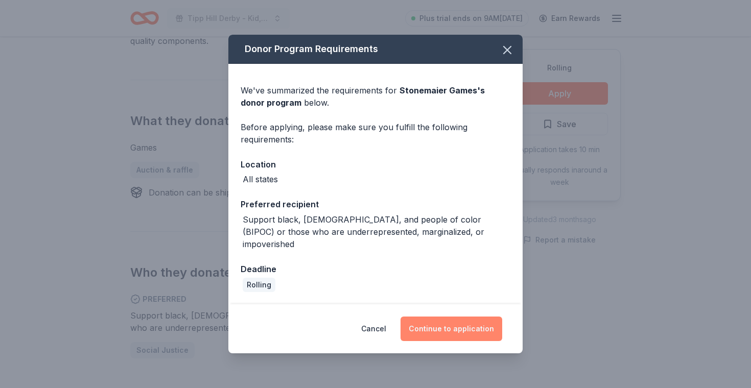
click at [455, 321] on button "Continue to application" at bounding box center [452, 329] width 102 height 25
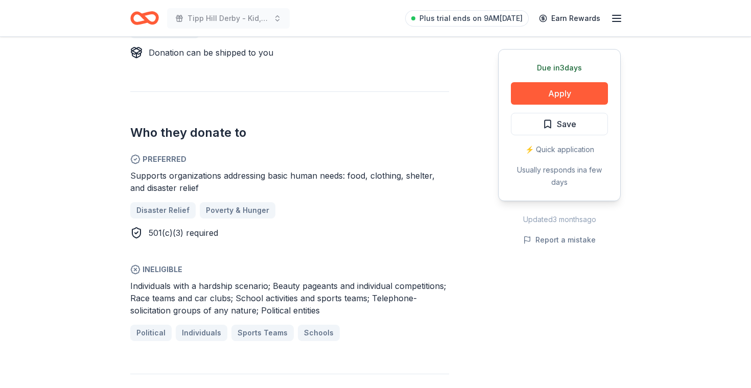
scroll to position [495, 0]
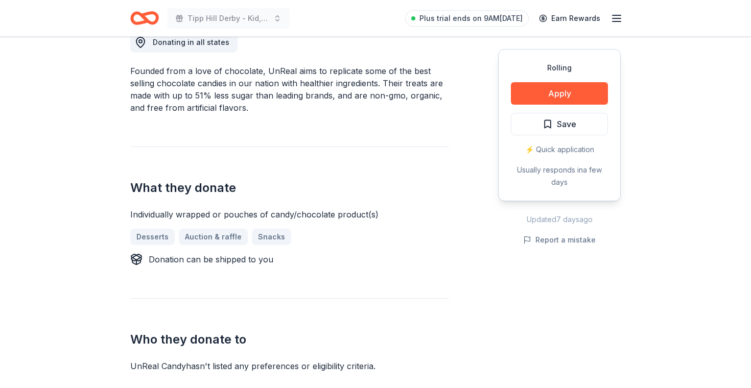
scroll to position [298, 0]
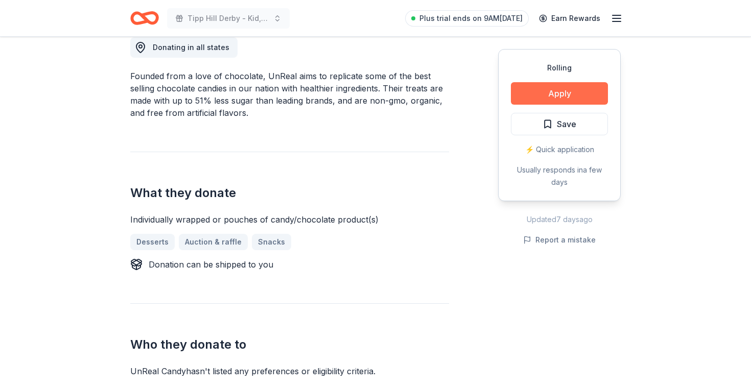
click at [546, 91] on button "Apply" at bounding box center [559, 93] width 97 height 22
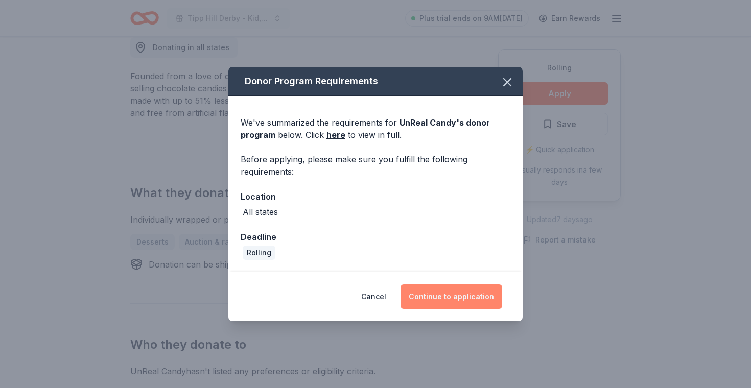
click at [453, 293] on button "Continue to application" at bounding box center [452, 297] width 102 height 25
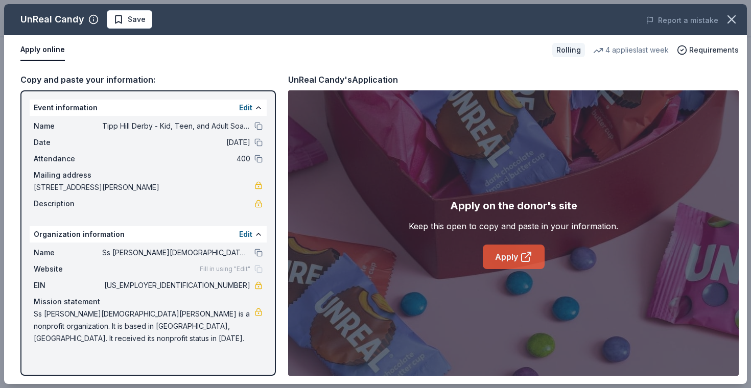
click at [513, 247] on link "Apply" at bounding box center [514, 257] width 62 height 25
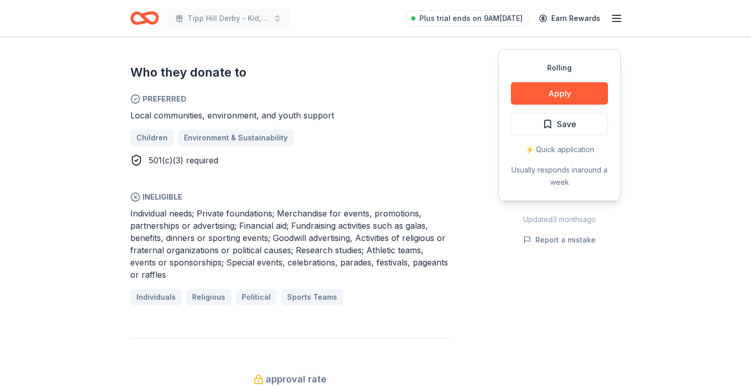
scroll to position [573, 0]
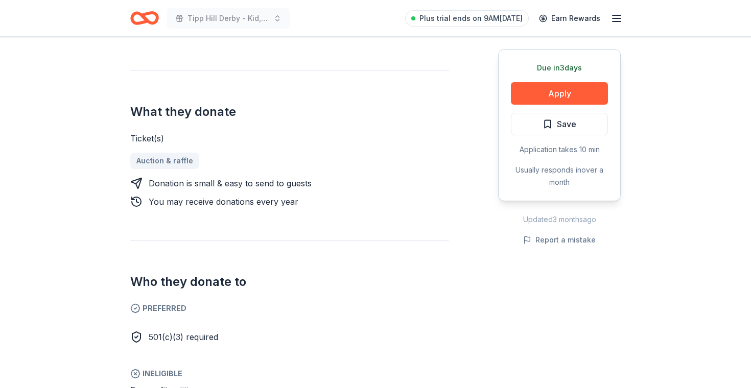
scroll to position [377, 0]
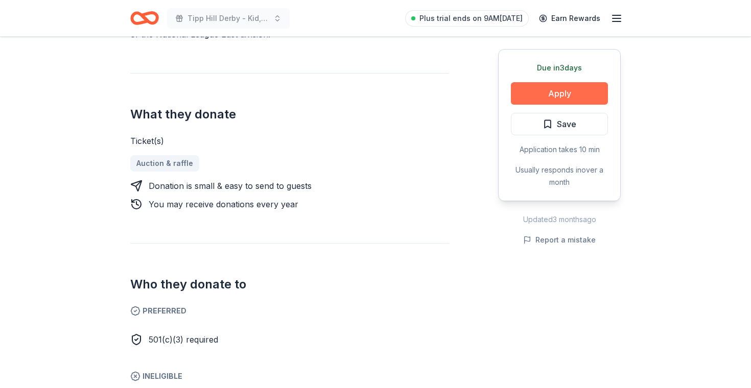
click at [556, 91] on button "Apply" at bounding box center [559, 93] width 97 height 22
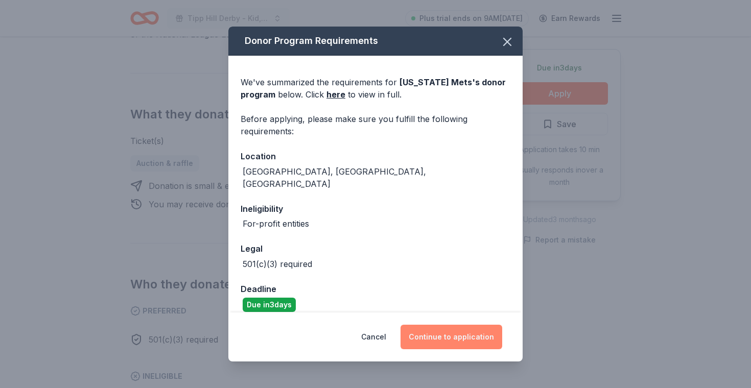
click at [444, 334] on button "Continue to application" at bounding box center [452, 337] width 102 height 25
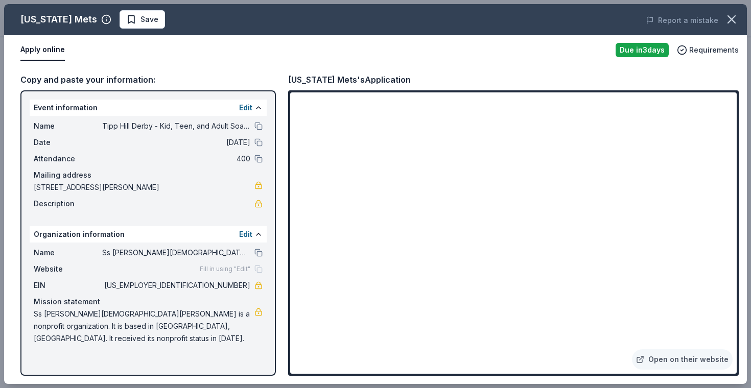
drag, startPoint x: 249, startPoint y: 286, endPoint x: 204, endPoint y: 284, distance: 45.5
click at [204, 284] on span "[US_EMPLOYER_IDENTIFICATION_NUMBER]" at bounding box center [176, 286] width 148 height 12
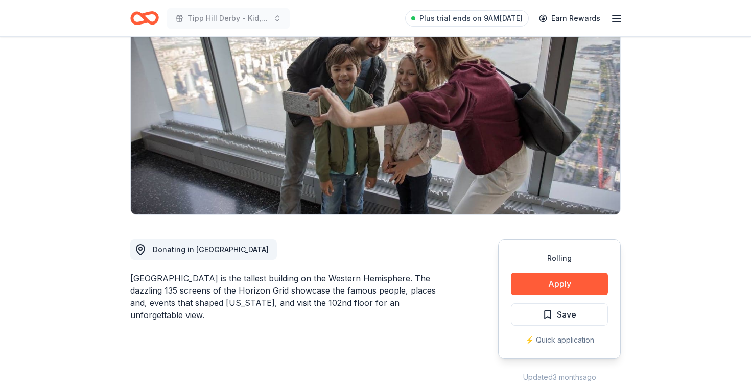
scroll to position [95, 0]
click at [571, 283] on button "Apply" at bounding box center [559, 284] width 97 height 22
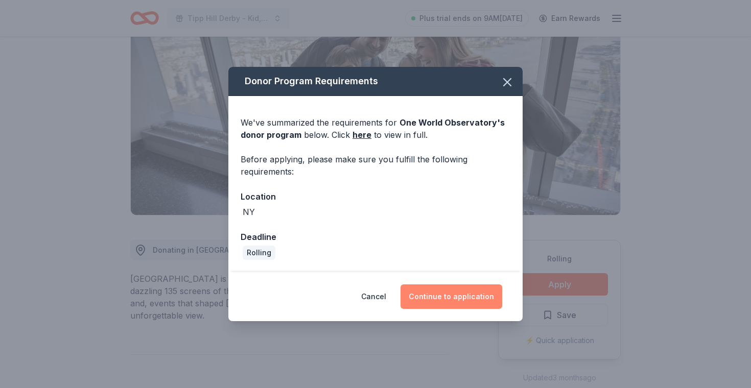
click at [426, 292] on button "Continue to application" at bounding box center [452, 297] width 102 height 25
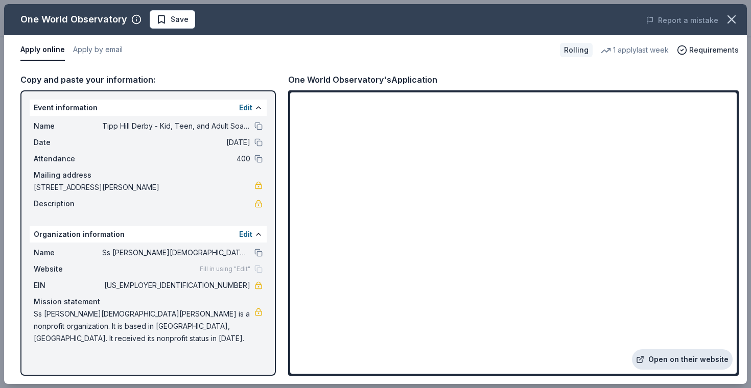
click at [680, 359] on link "Open on their website" at bounding box center [682, 360] width 101 height 20
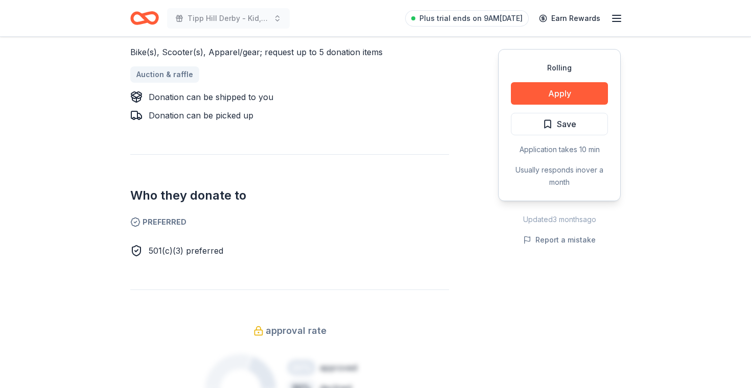
scroll to position [362, 0]
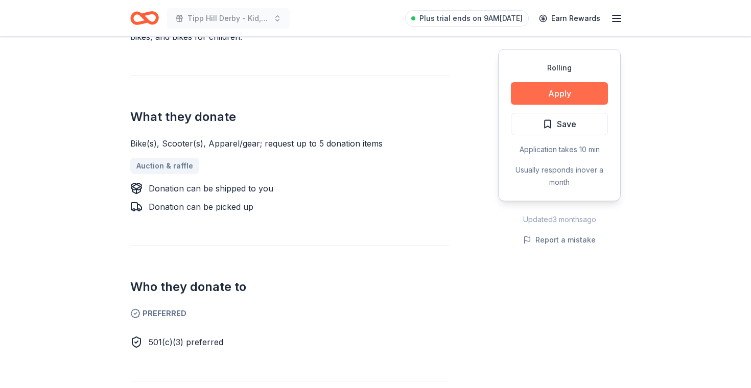
click at [558, 90] on button "Apply" at bounding box center [559, 93] width 97 height 22
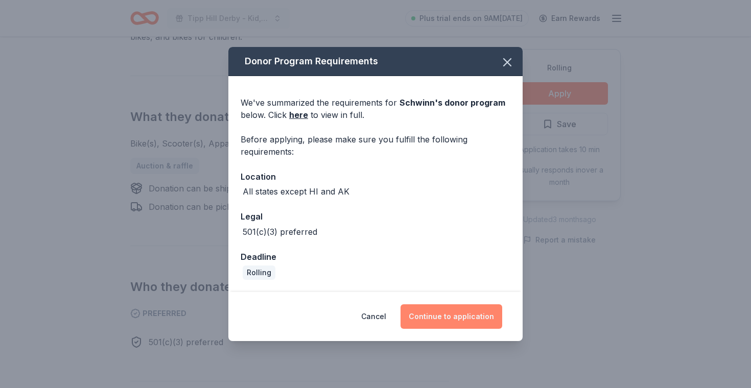
click at [452, 319] on button "Continue to application" at bounding box center [452, 317] width 102 height 25
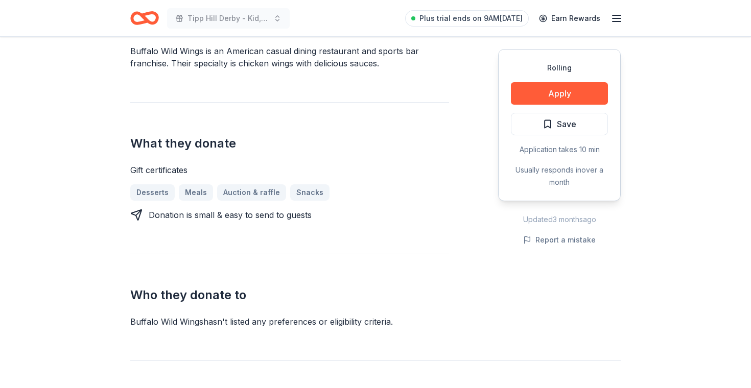
scroll to position [319, 0]
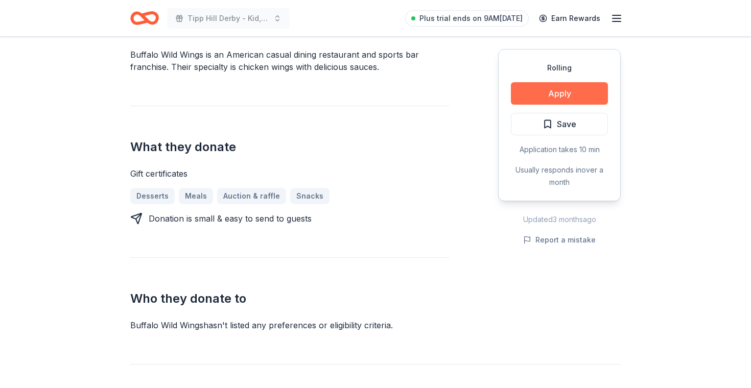
click at [554, 90] on button "Apply" at bounding box center [559, 93] width 97 height 22
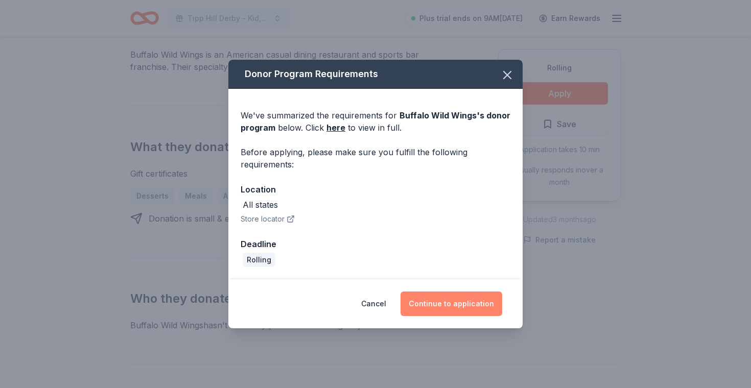
click at [457, 298] on button "Continue to application" at bounding box center [452, 304] width 102 height 25
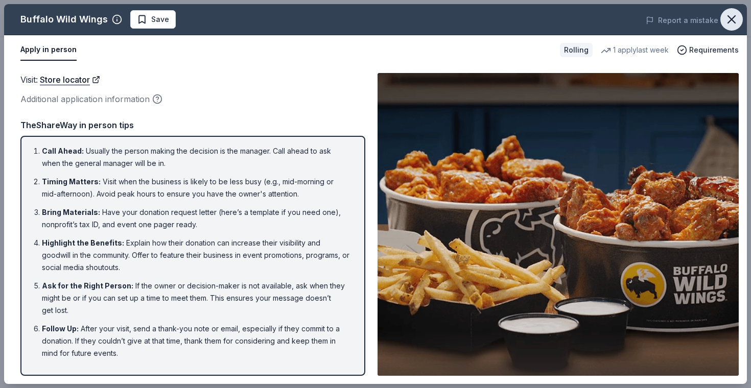
click at [735, 18] on icon "button" at bounding box center [732, 19] width 14 height 14
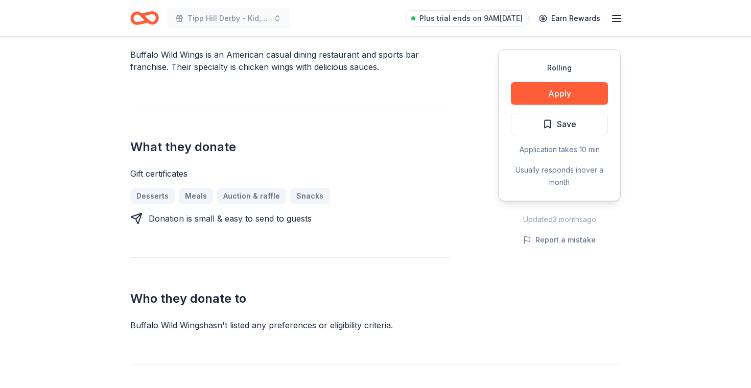
click at [409, 233] on div "Donating in all states Buffalo Wild Wings is an American casual dining restaura…" at bounding box center [289, 161] width 319 height 340
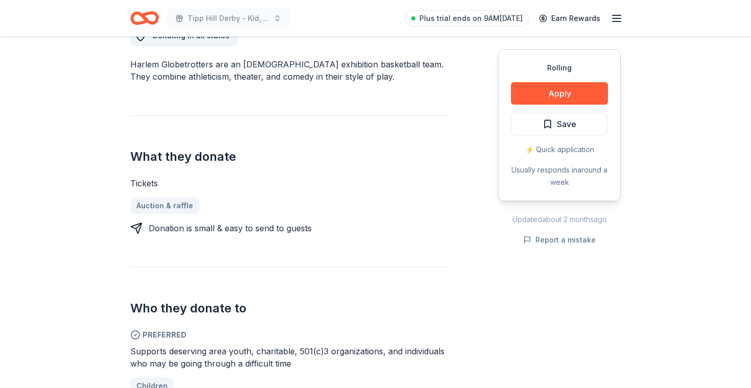
scroll to position [311, 0]
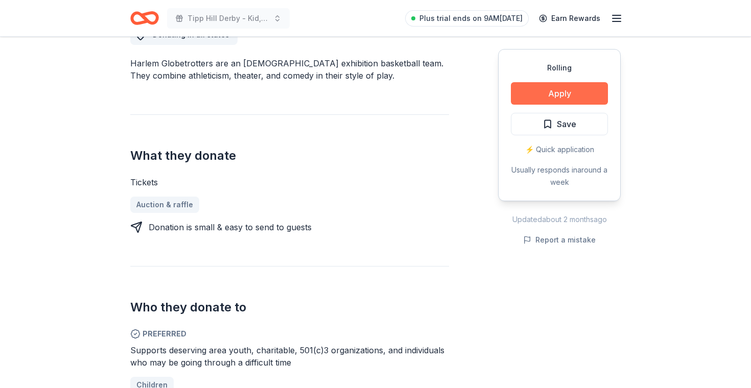
click at [554, 90] on button "Apply" at bounding box center [559, 93] width 97 height 22
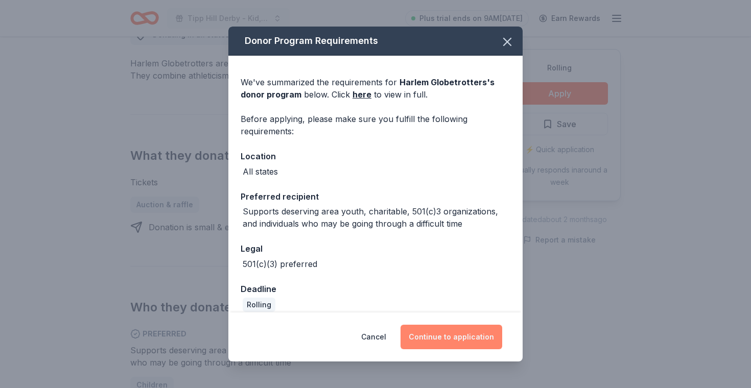
click at [459, 332] on button "Continue to application" at bounding box center [452, 337] width 102 height 25
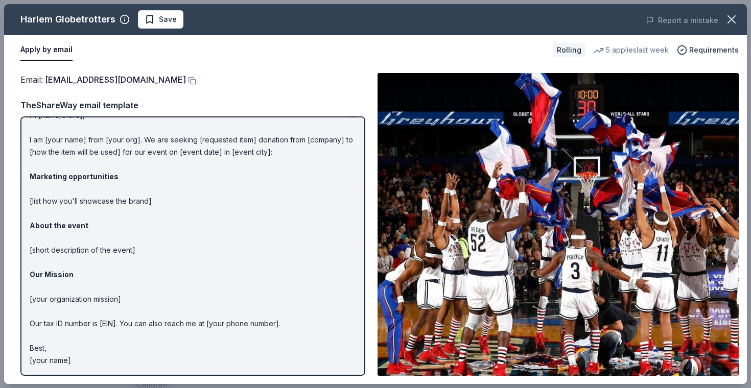
scroll to position [0, 0]
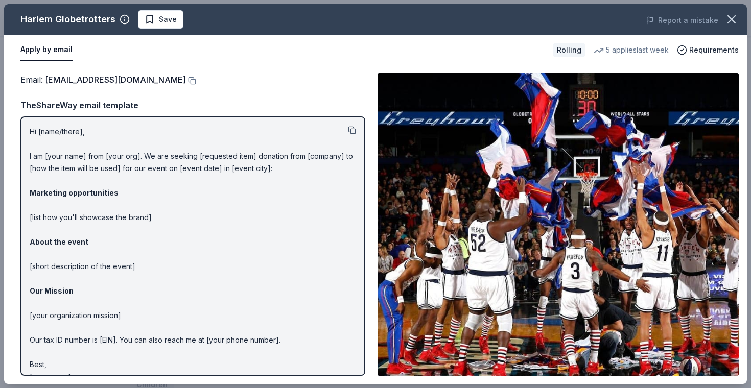
click at [352, 131] on button at bounding box center [352, 130] width 8 height 8
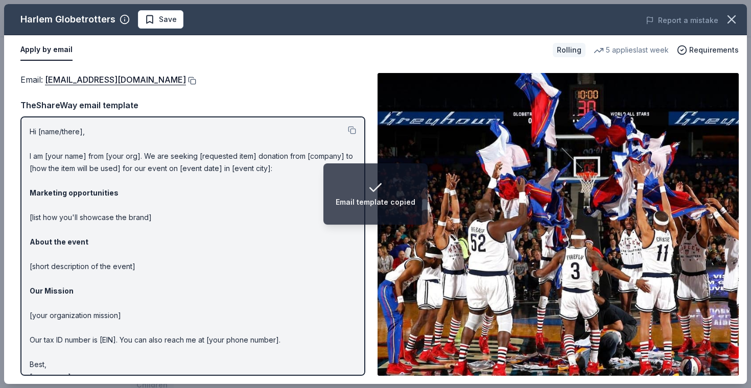
click at [186, 77] on button at bounding box center [191, 81] width 10 height 8
click at [351, 129] on button at bounding box center [352, 130] width 8 height 8
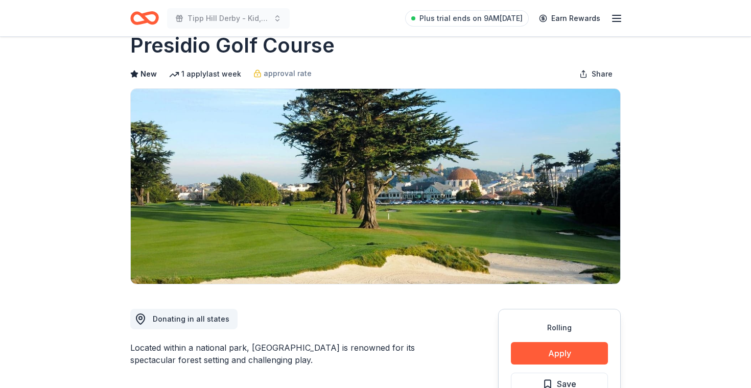
scroll to position [28, 0]
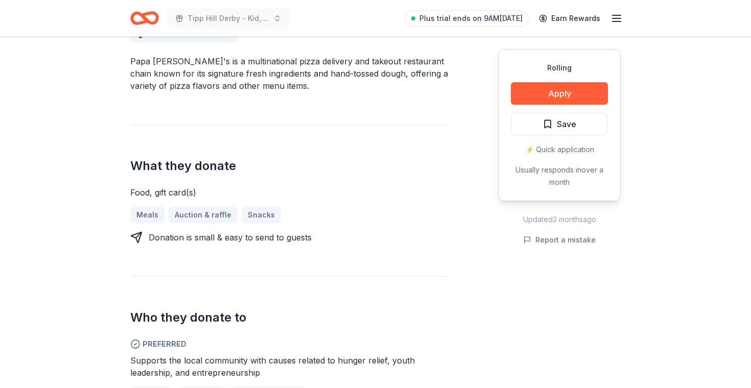
scroll to position [275, 0]
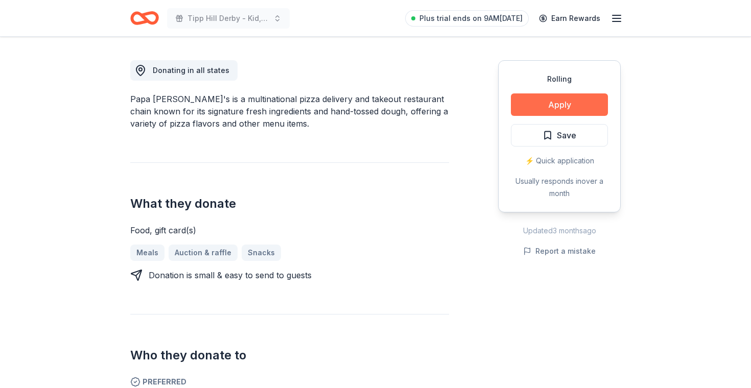
click at [557, 101] on button "Apply" at bounding box center [559, 105] width 97 height 22
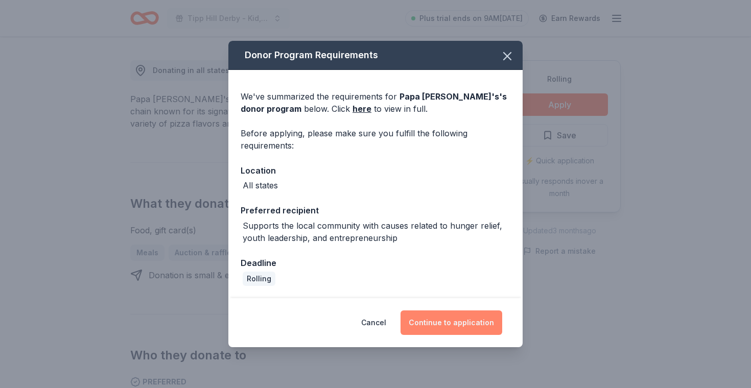
click at [439, 319] on button "Continue to application" at bounding box center [452, 323] width 102 height 25
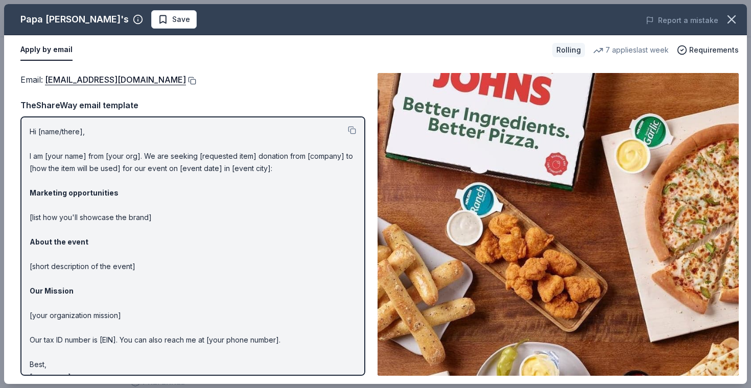
click at [186, 82] on button at bounding box center [191, 81] width 10 height 8
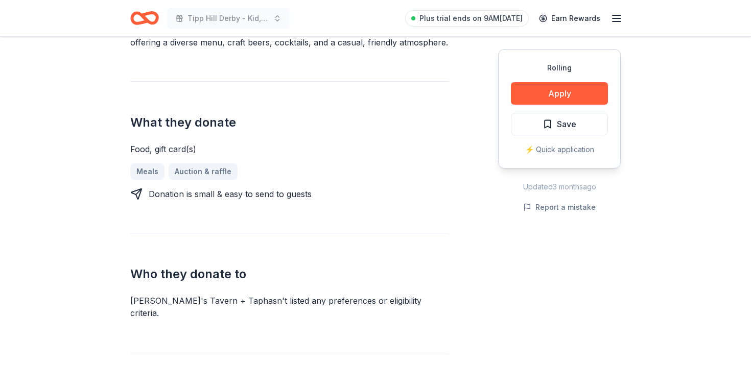
scroll to position [135, 0]
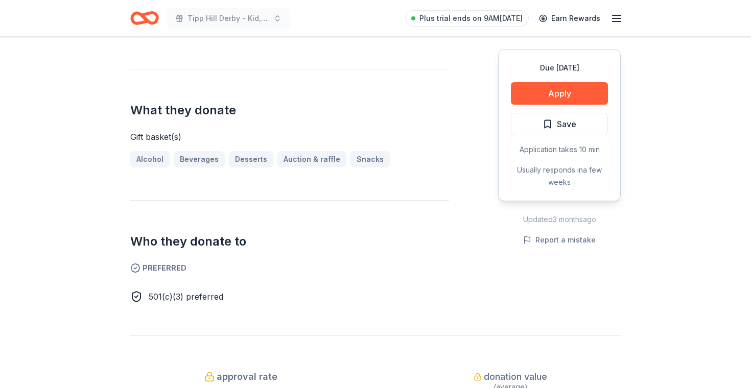
scroll to position [403, 0]
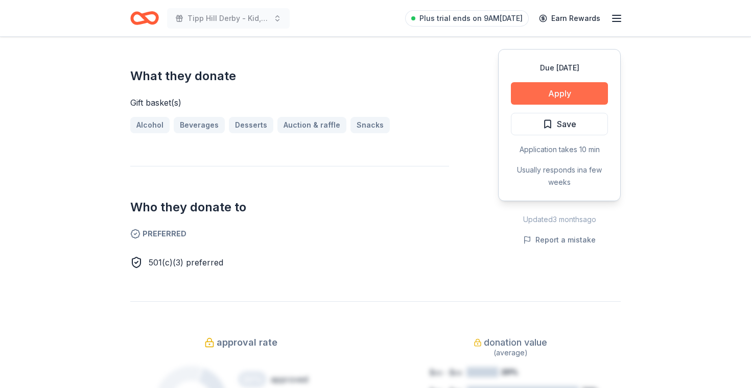
click at [544, 95] on button "Apply" at bounding box center [559, 93] width 97 height 22
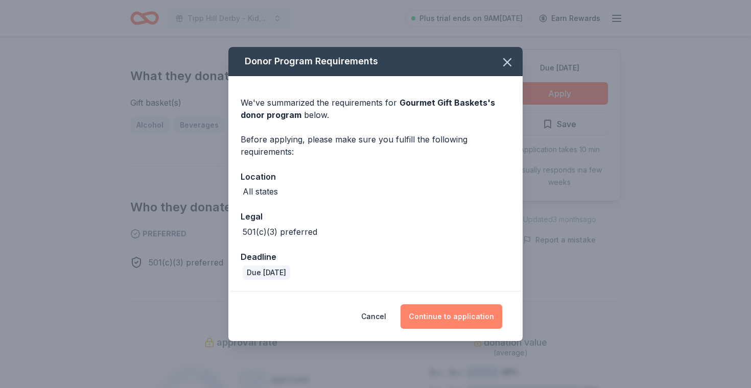
click at [454, 313] on button "Continue to application" at bounding box center [452, 317] width 102 height 25
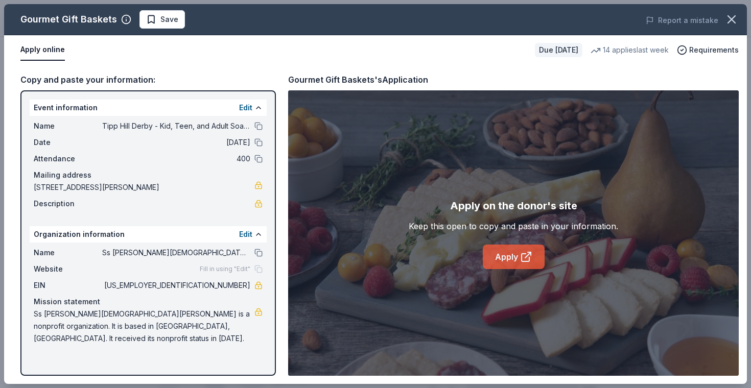
click at [512, 262] on link "Apply" at bounding box center [514, 257] width 62 height 25
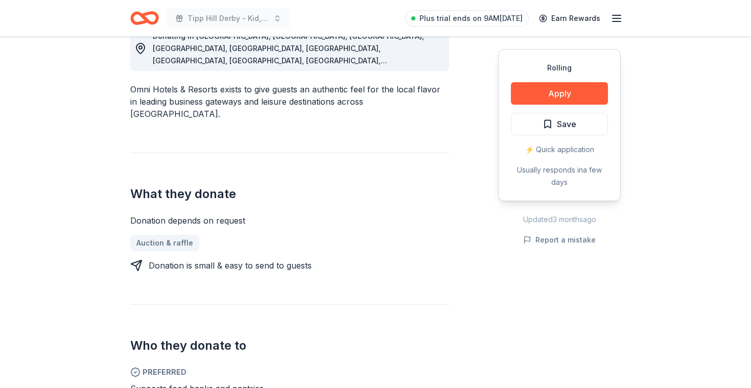
scroll to position [362, 0]
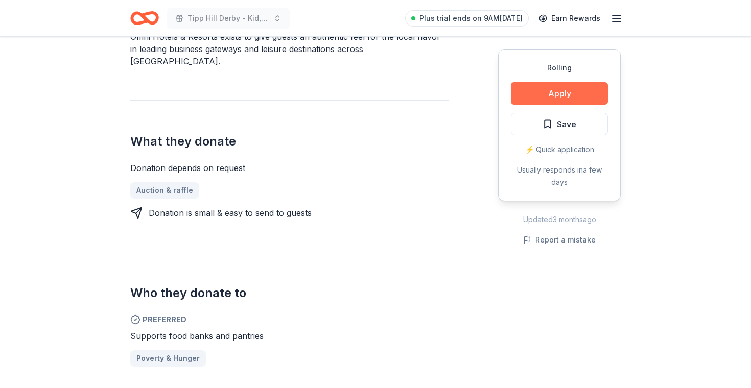
click at [557, 92] on button "Apply" at bounding box center [559, 93] width 97 height 22
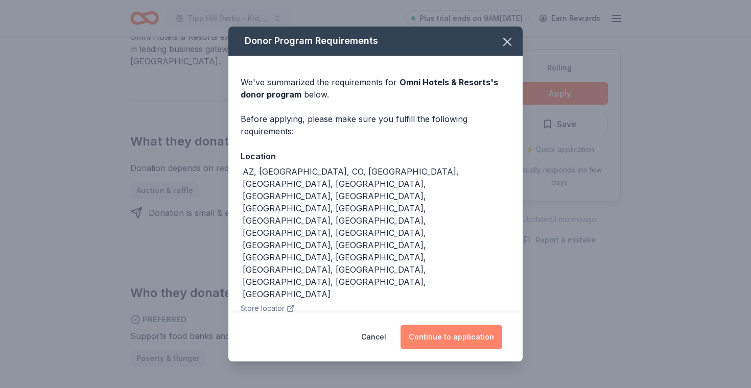
click at [450, 325] on button "Continue to application" at bounding box center [452, 337] width 102 height 25
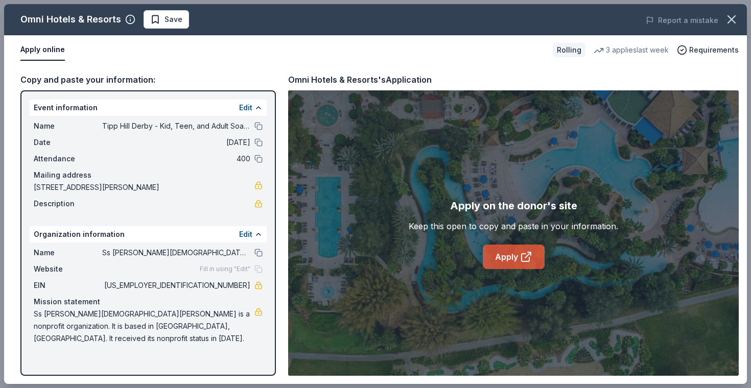
click at [510, 257] on link "Apply" at bounding box center [514, 257] width 62 height 25
click at [517, 257] on link "Apply" at bounding box center [514, 257] width 62 height 25
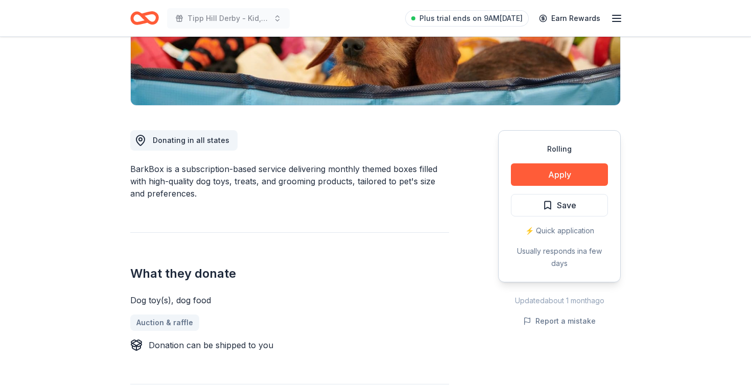
scroll to position [206, 0]
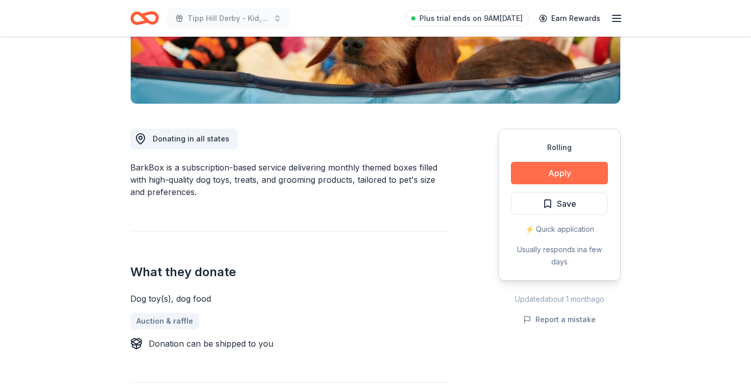
click at [562, 170] on button "Apply" at bounding box center [559, 173] width 97 height 22
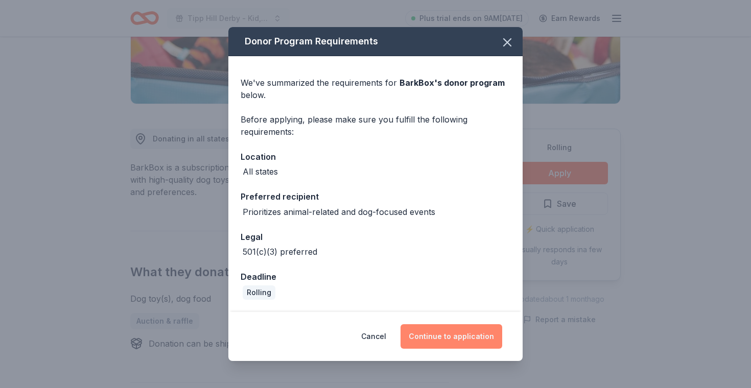
click at [456, 340] on button "Continue to application" at bounding box center [452, 336] width 102 height 25
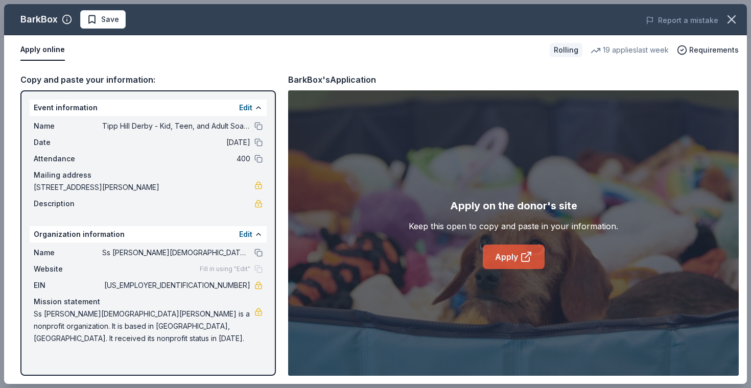
click at [513, 257] on link "Apply" at bounding box center [514, 257] width 62 height 25
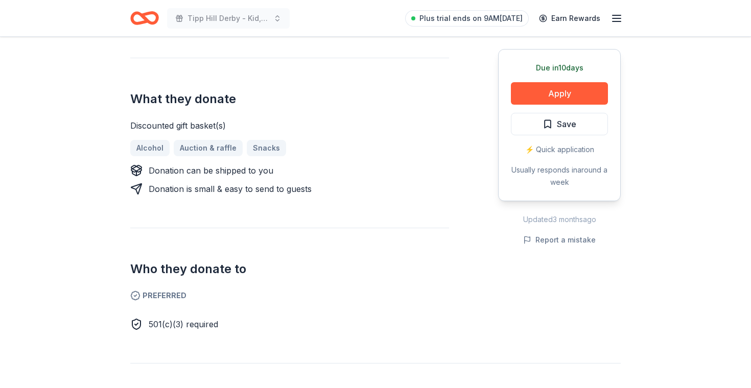
scroll to position [368, 0]
